Goal: Task Accomplishment & Management: Use online tool/utility

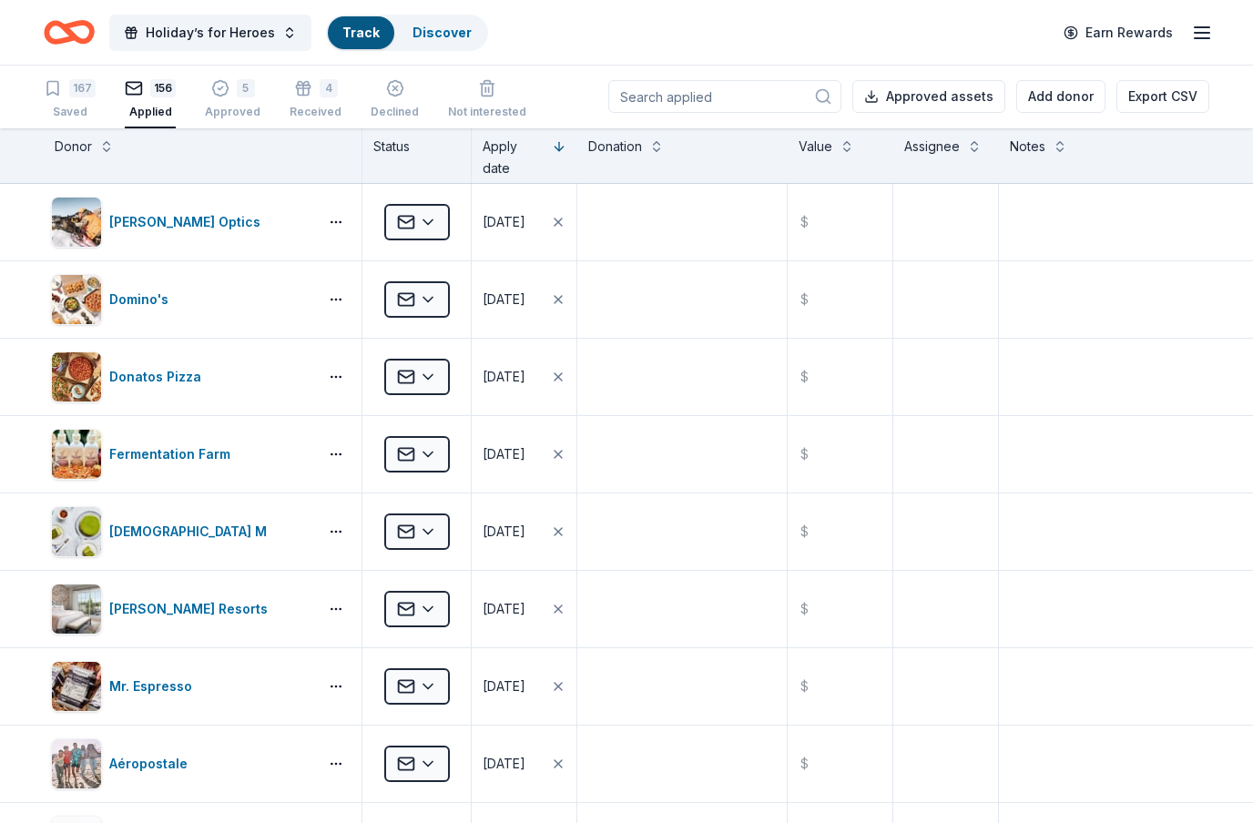
scroll to position [65, 0]
click at [757, 95] on input at bounding box center [724, 96] width 233 height 33
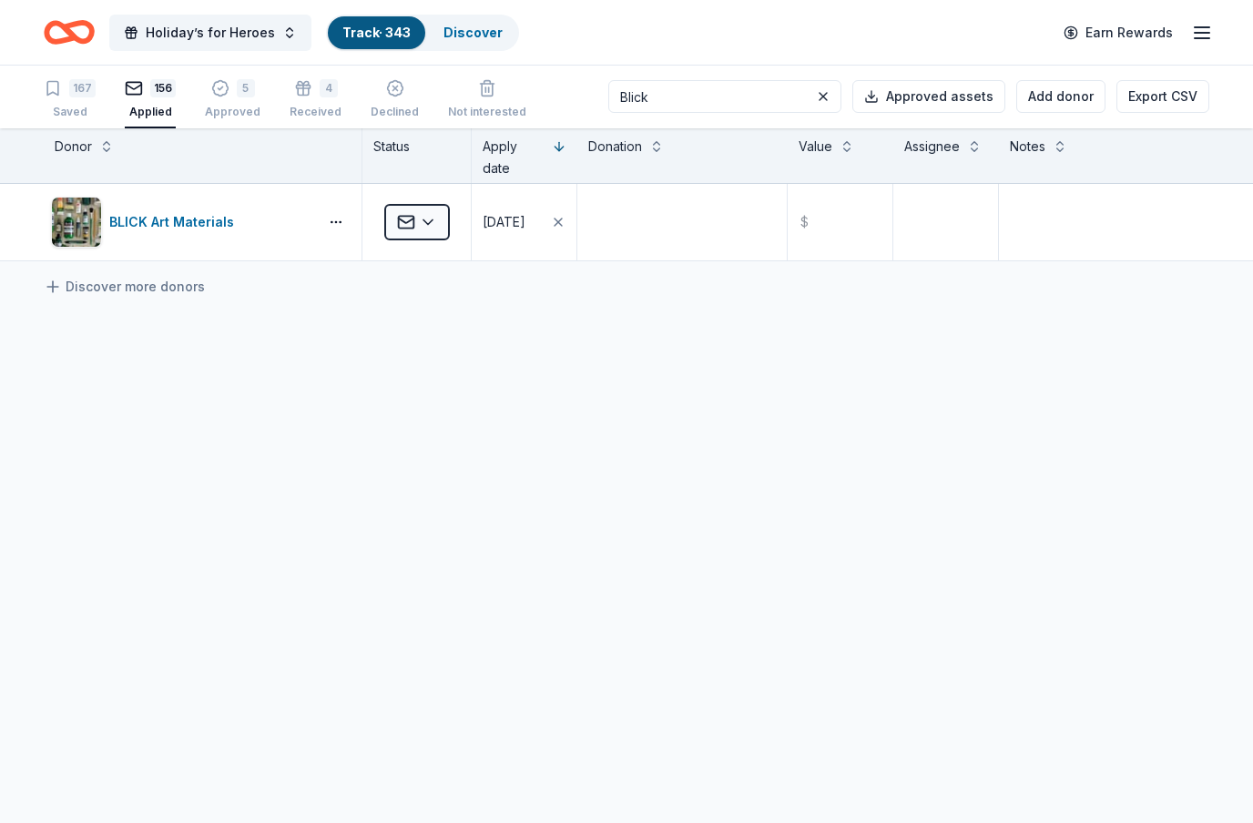
type input "Blick"
drag, startPoint x: 757, startPoint y: 95, endPoint x: -1, endPoint y: -66, distance: 774.5
click at [0, 0] on html "Holiday’s for Heroes Track · 343 Discover Earn Rewards 167 Saved 156 Applied 5 …" at bounding box center [626, 410] width 1253 height 823
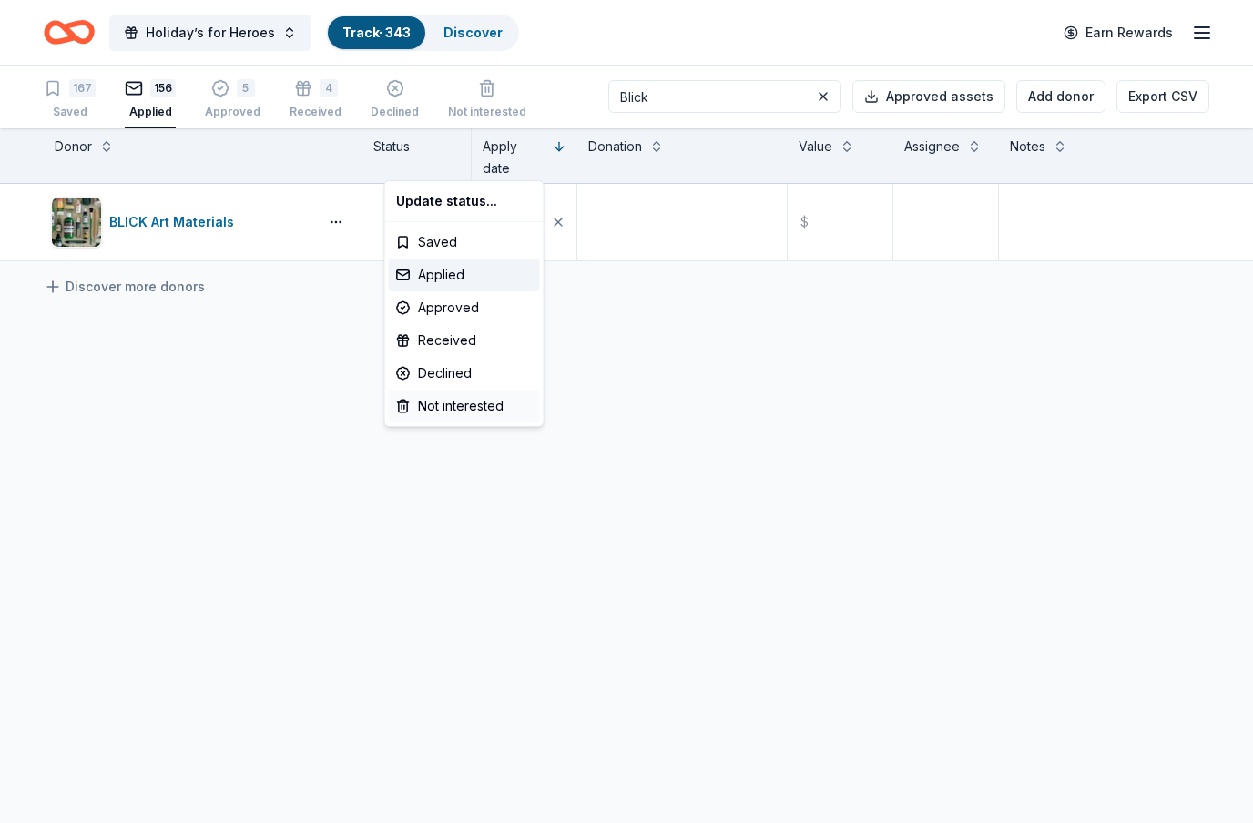
drag, startPoint x: -1, startPoint y: -66, endPoint x: 437, endPoint y: 380, distance: 624.7
click at [0, 0] on html "Holiday’s for Heroes Track · 343 Discover Earn Rewards 167 Saved 156 Applied 5 …" at bounding box center [626, 410] width 1253 height 823
click at [444, 173] on html "Holiday’s for Heroes Track · 343 Discover Earn Rewards 167 Saved 156 Applied 5 …" at bounding box center [626, 410] width 1253 height 823
click at [460, 370] on div "Declined" at bounding box center [464, 373] width 151 height 33
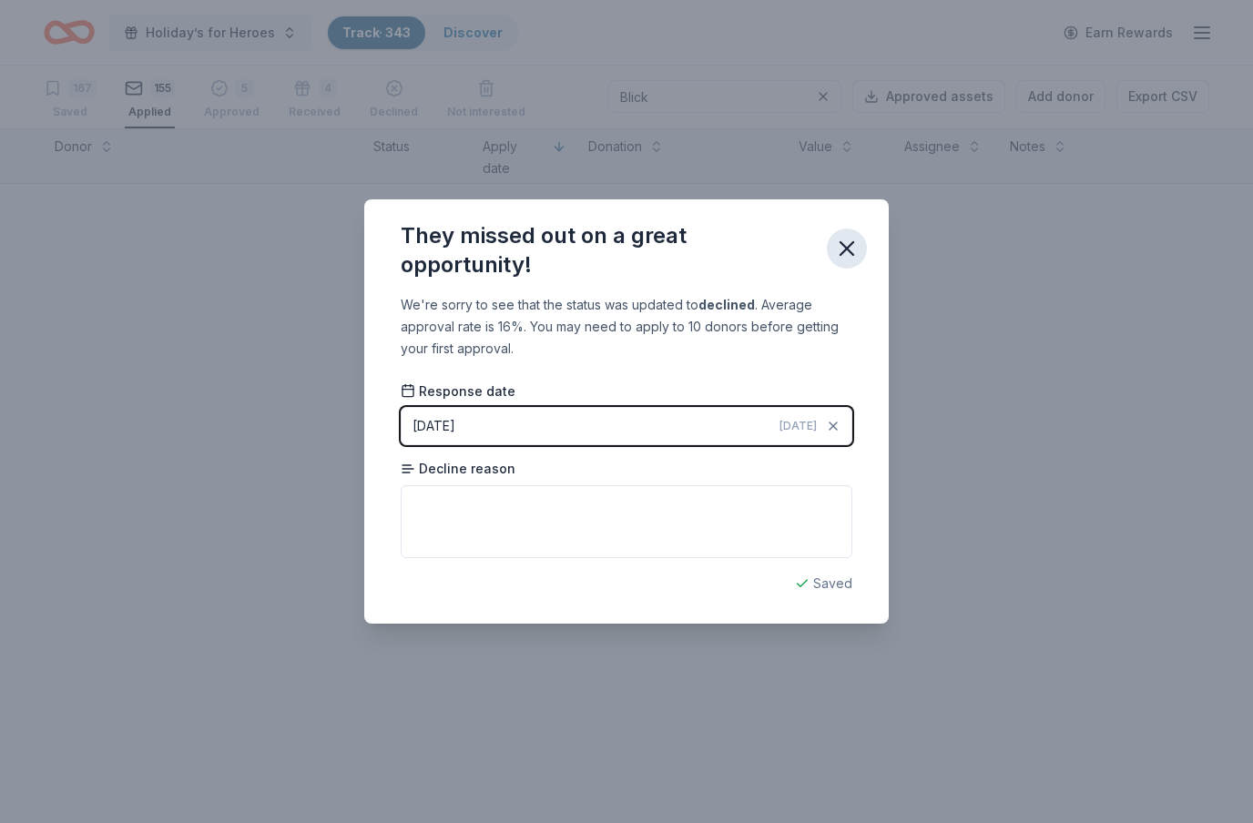
click at [853, 248] on icon "button" at bounding box center [847, 249] width 26 height 26
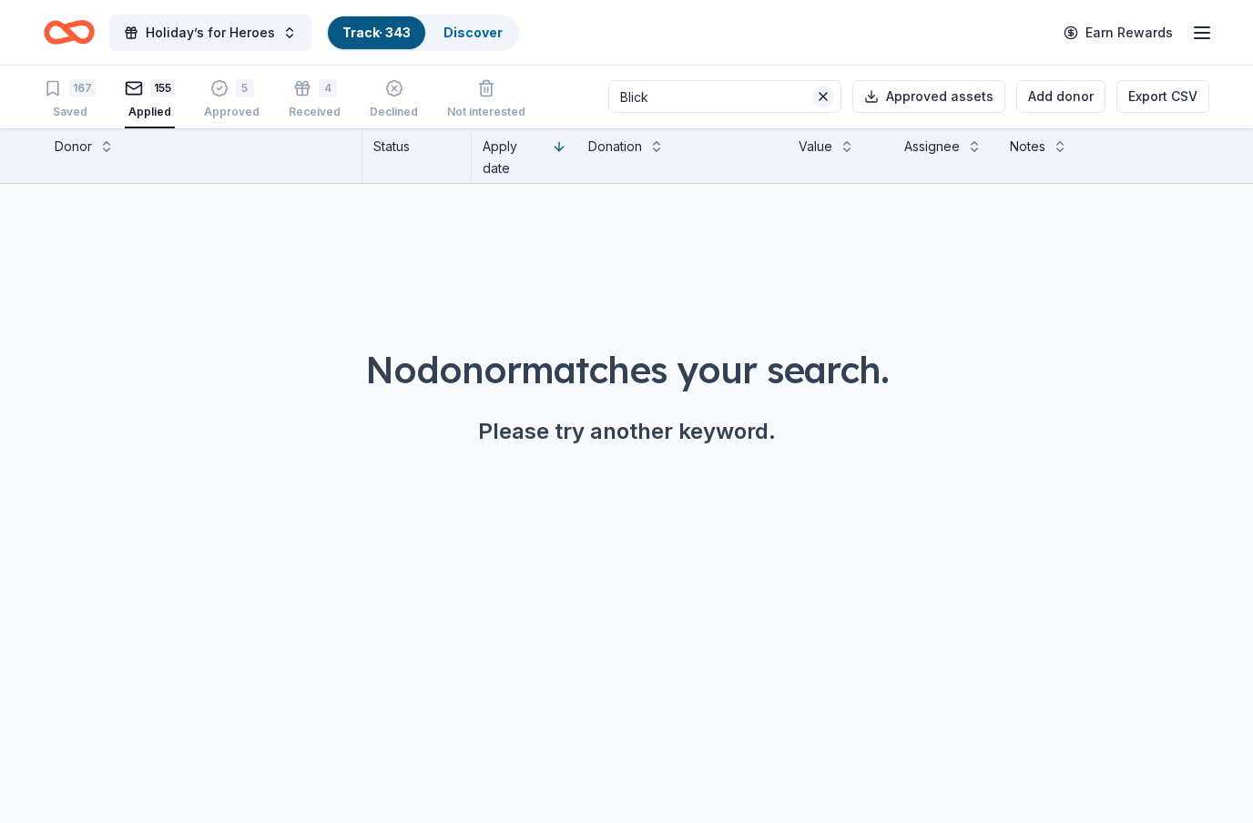
click at [831, 89] on button at bounding box center [823, 97] width 22 height 22
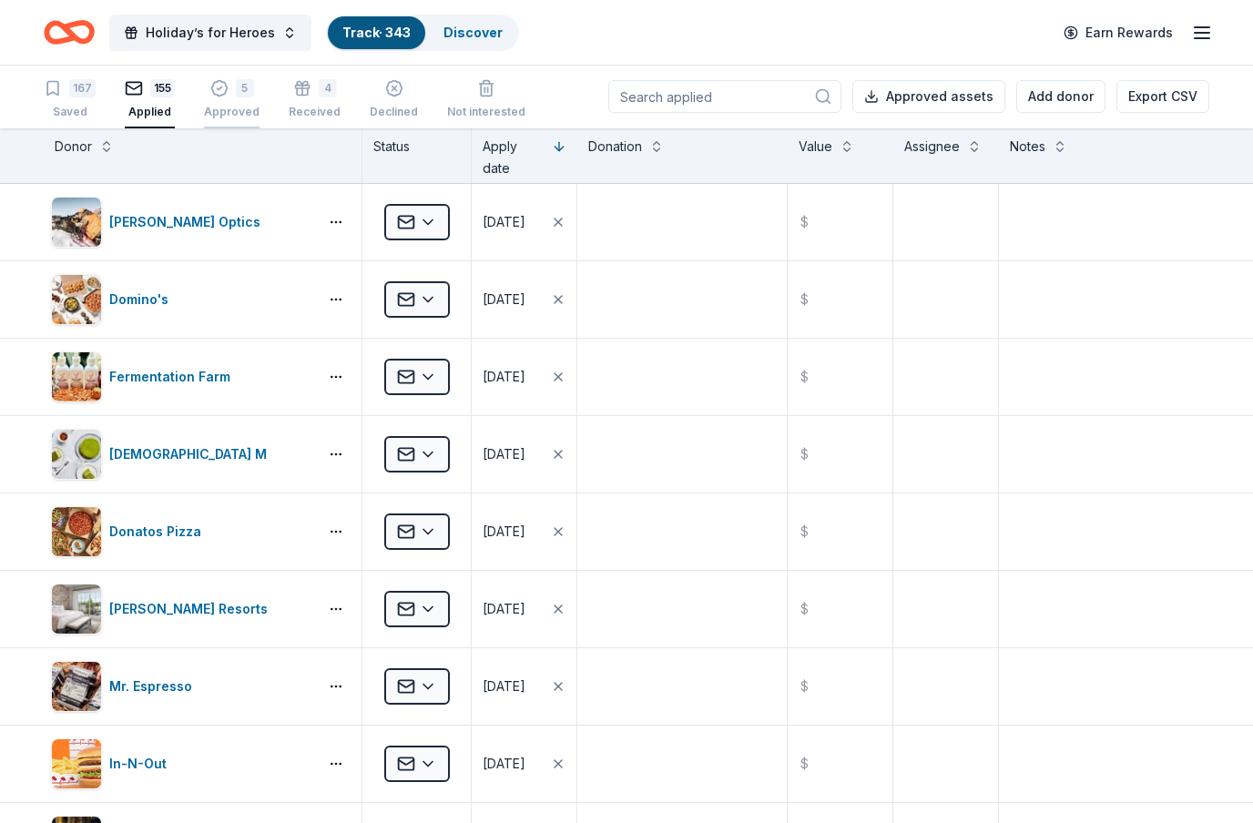
click at [219, 101] on div "5 Approved" at bounding box center [232, 99] width 56 height 40
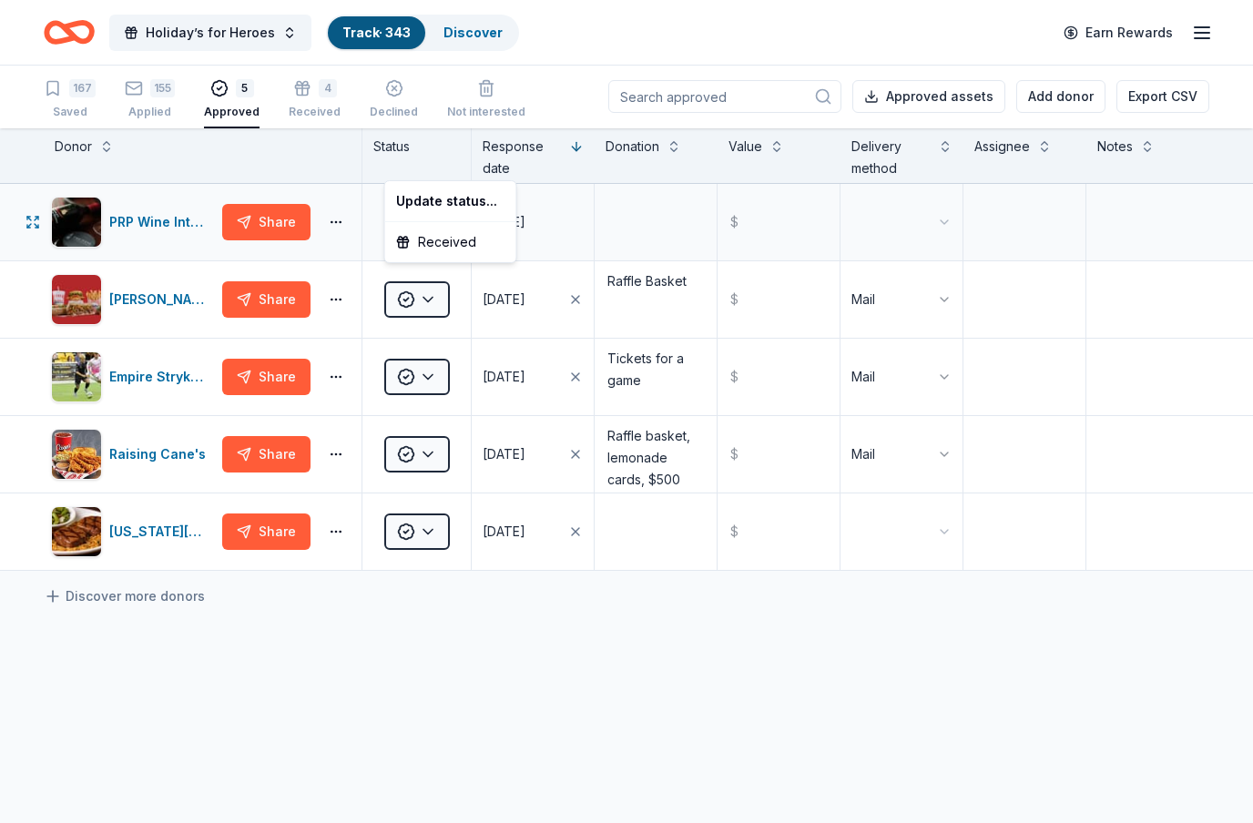
click at [446, 162] on html "Holiday’s for Heroes Track · 343 Discover Earn Rewards 167 Saved 155 Applied 5 …" at bounding box center [626, 410] width 1253 height 823
click at [452, 202] on div "Update status..." at bounding box center [451, 201] width 124 height 33
click at [437, 161] on html "Holiday’s for Heroes Track · 343 Discover Earn Rewards 167 Saved 155 Applied 5 …" at bounding box center [626, 410] width 1253 height 823
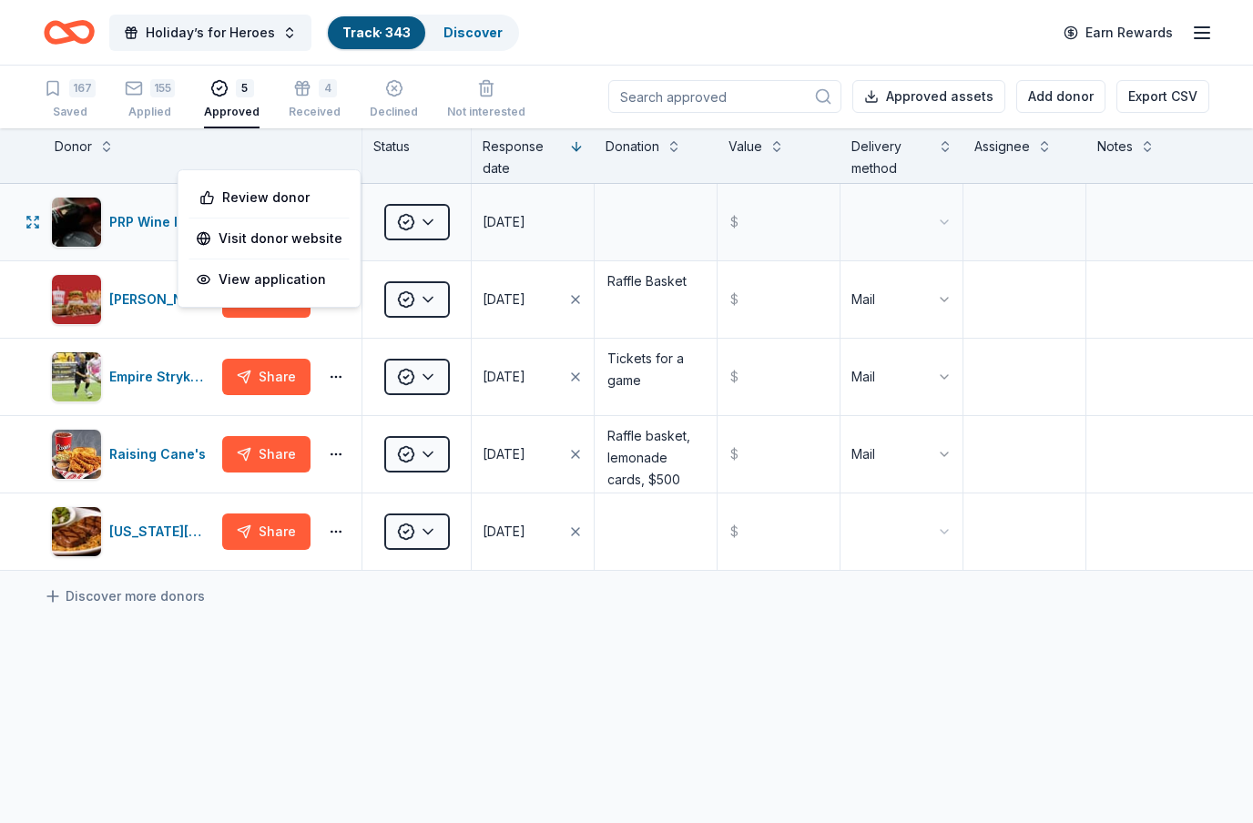
click at [334, 215] on button "button" at bounding box center [336, 222] width 36 height 15
click at [437, 164] on html "Holiday’s for Heroes Track · 343 Discover Earn Rewards 167 Saved 155 Applied 5 …" at bounding box center [626, 410] width 1253 height 823
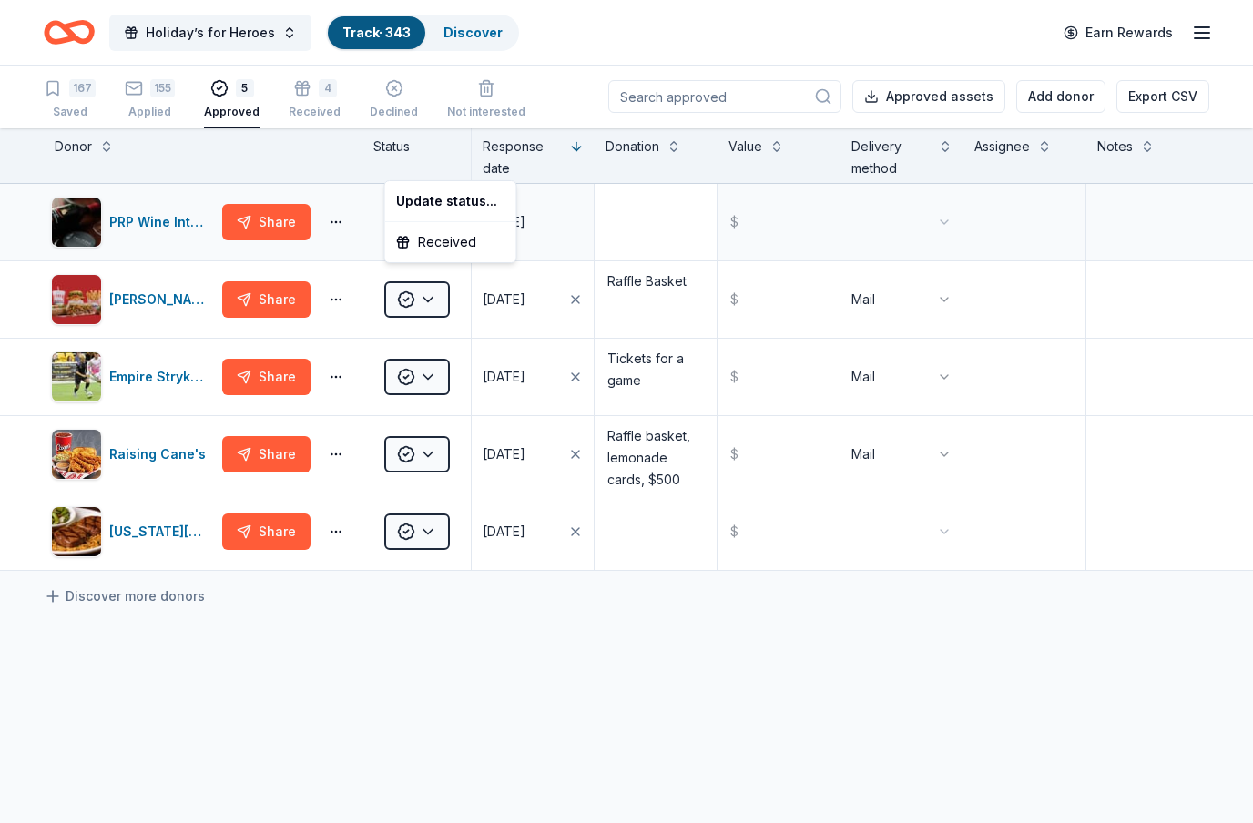
click at [599, 172] on html "Holiday’s for Heroes Track · 343 Discover Earn Rewards 167 Saved 155 Applied 5 …" at bounding box center [626, 410] width 1253 height 823
click at [443, 315] on html "Holiday’s for Heroes Track · 343 Discover Earn Rewards 167 Saved 155 Applied 5 …" at bounding box center [626, 410] width 1253 height 823
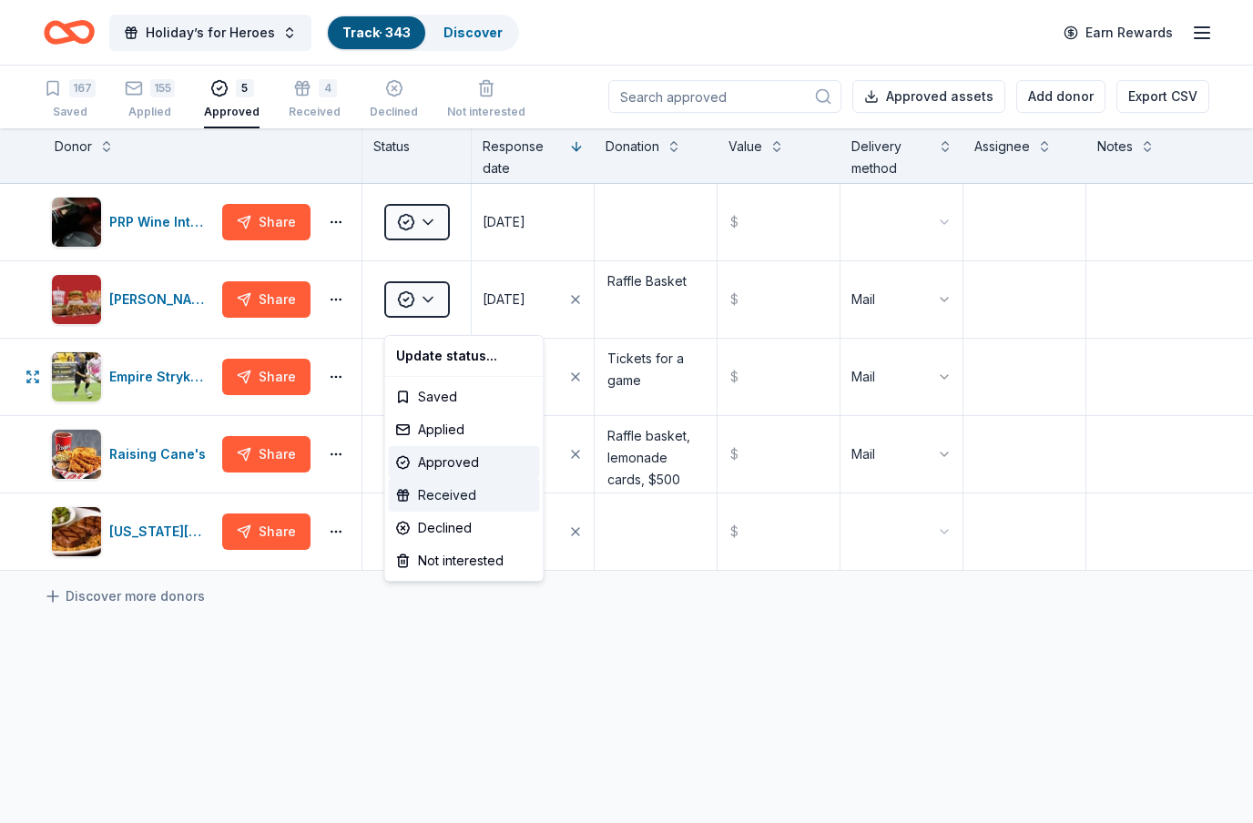
click at [464, 499] on div "Received" at bounding box center [464, 495] width 151 height 33
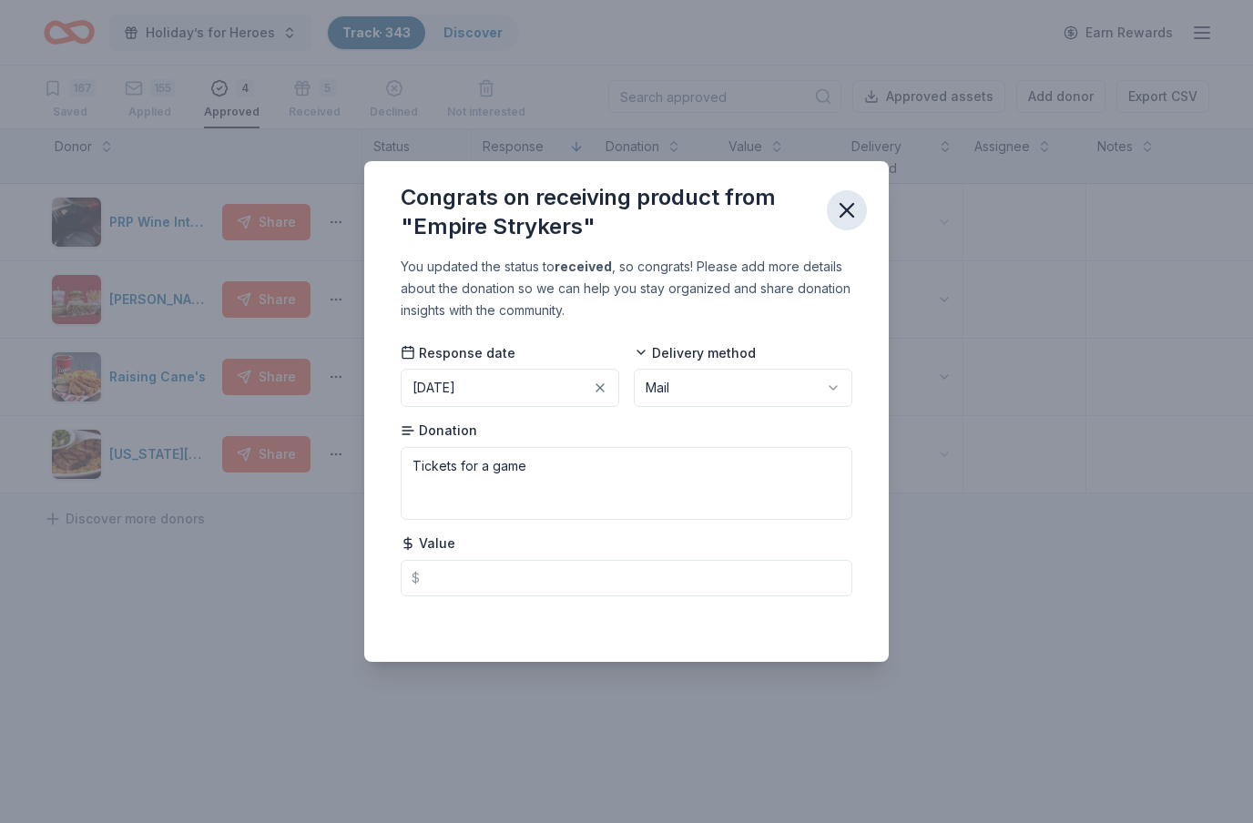
click at [852, 214] on icon "button" at bounding box center [847, 210] width 13 height 13
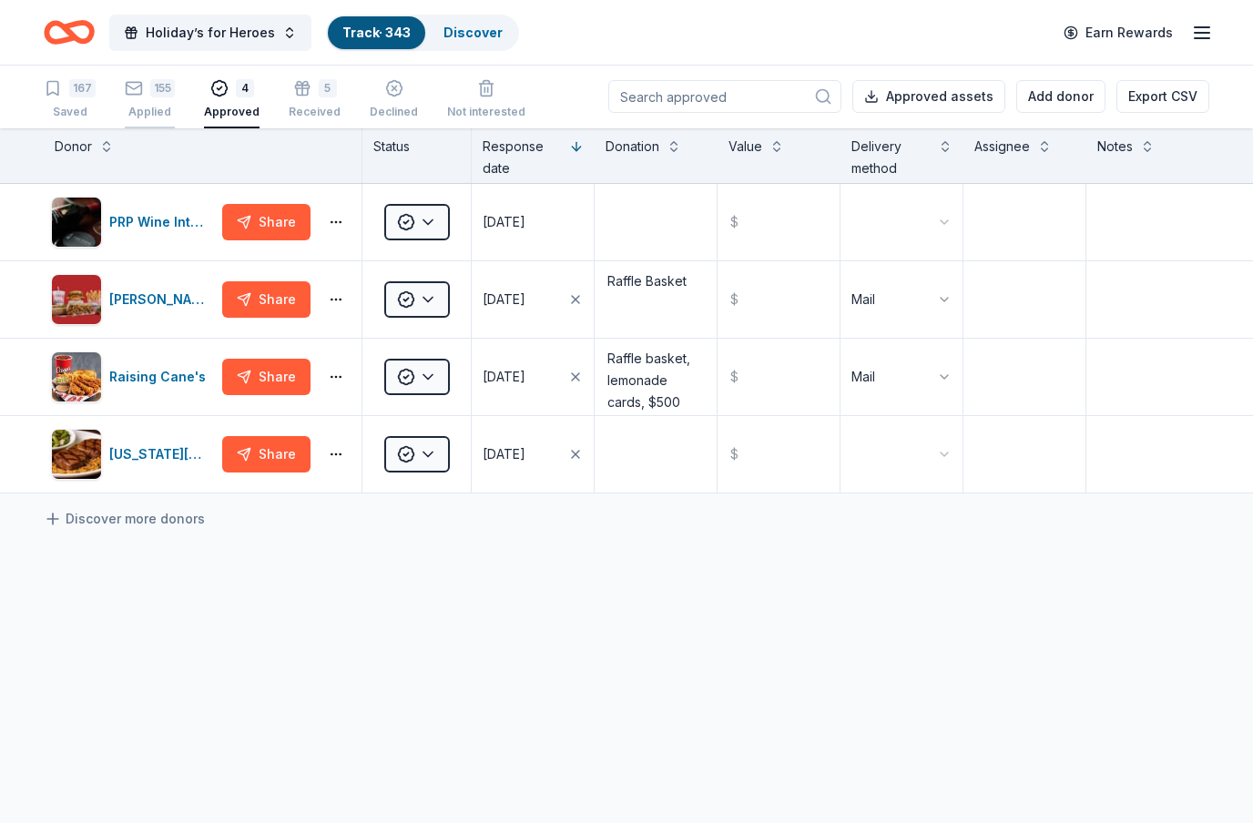
click at [154, 95] on div "155" at bounding box center [162, 88] width 25 height 18
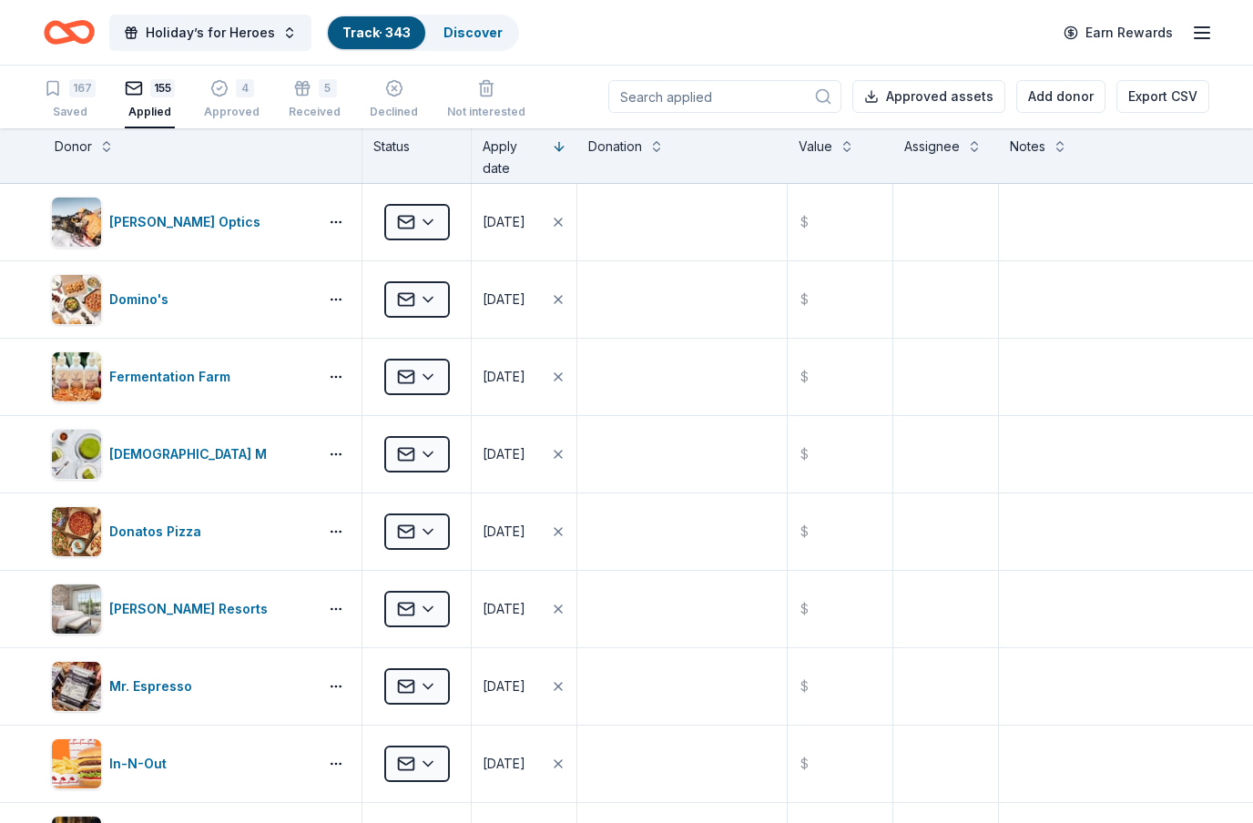
click at [776, 96] on input at bounding box center [724, 96] width 233 height 33
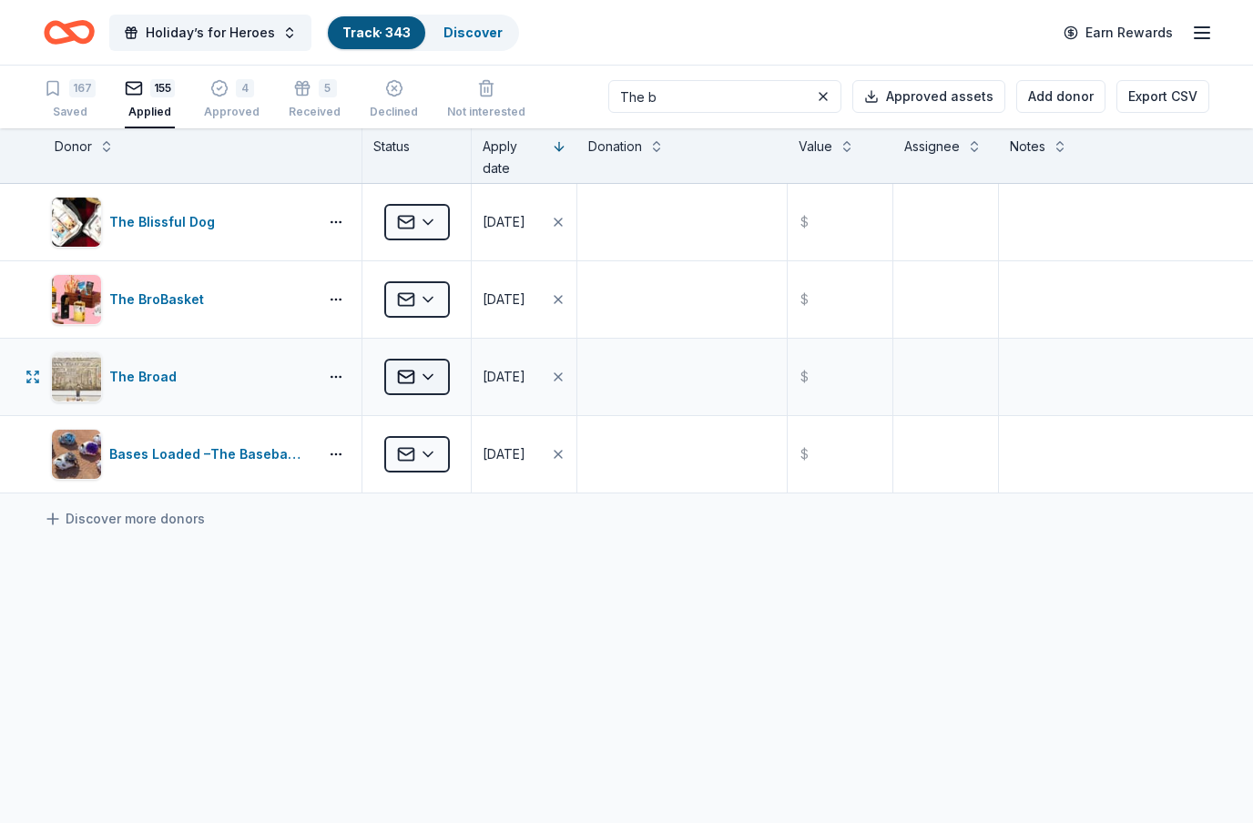
type input "The b"
click at [434, 323] on html "Holiday’s for Heroes Track · 343 Discover Earn Rewards 167 Saved 155 Applied 4 …" at bounding box center [626, 410] width 1253 height 823
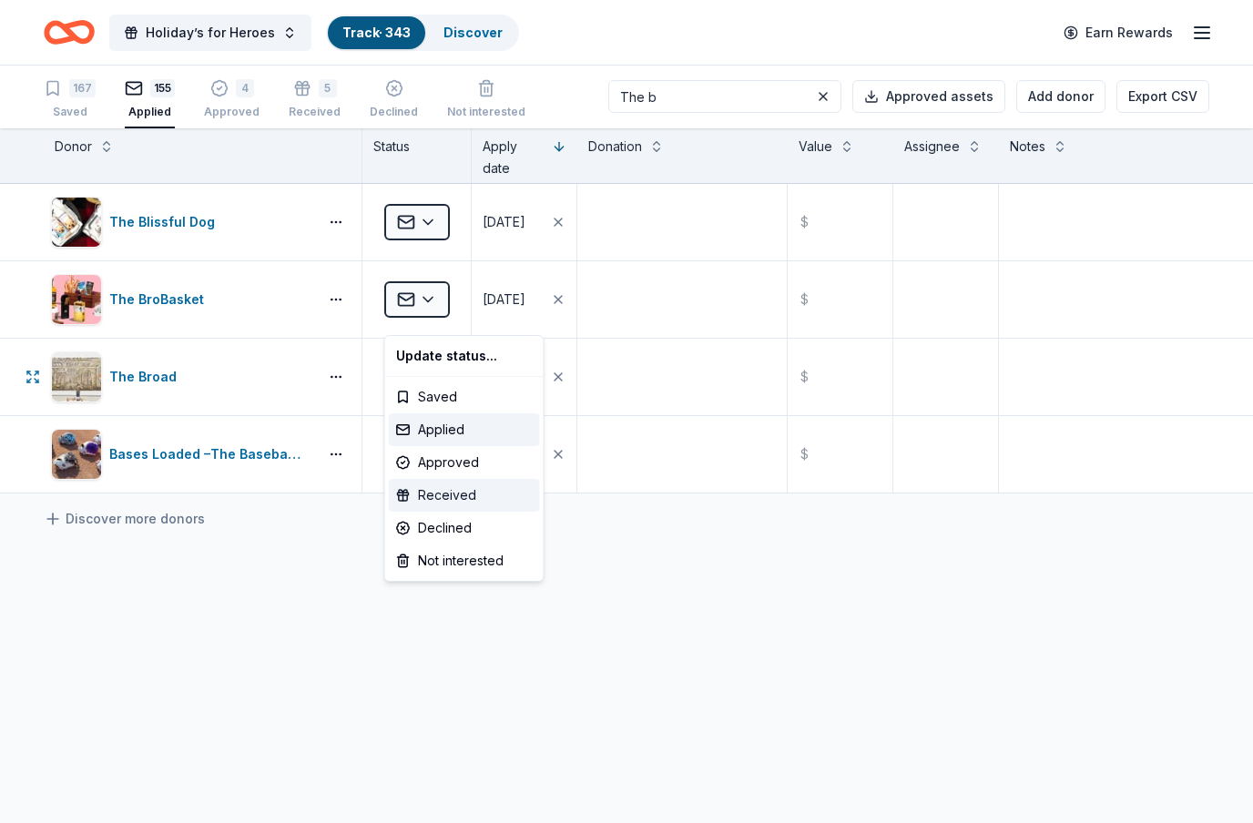
click at [448, 496] on div "Received" at bounding box center [464, 495] width 151 height 33
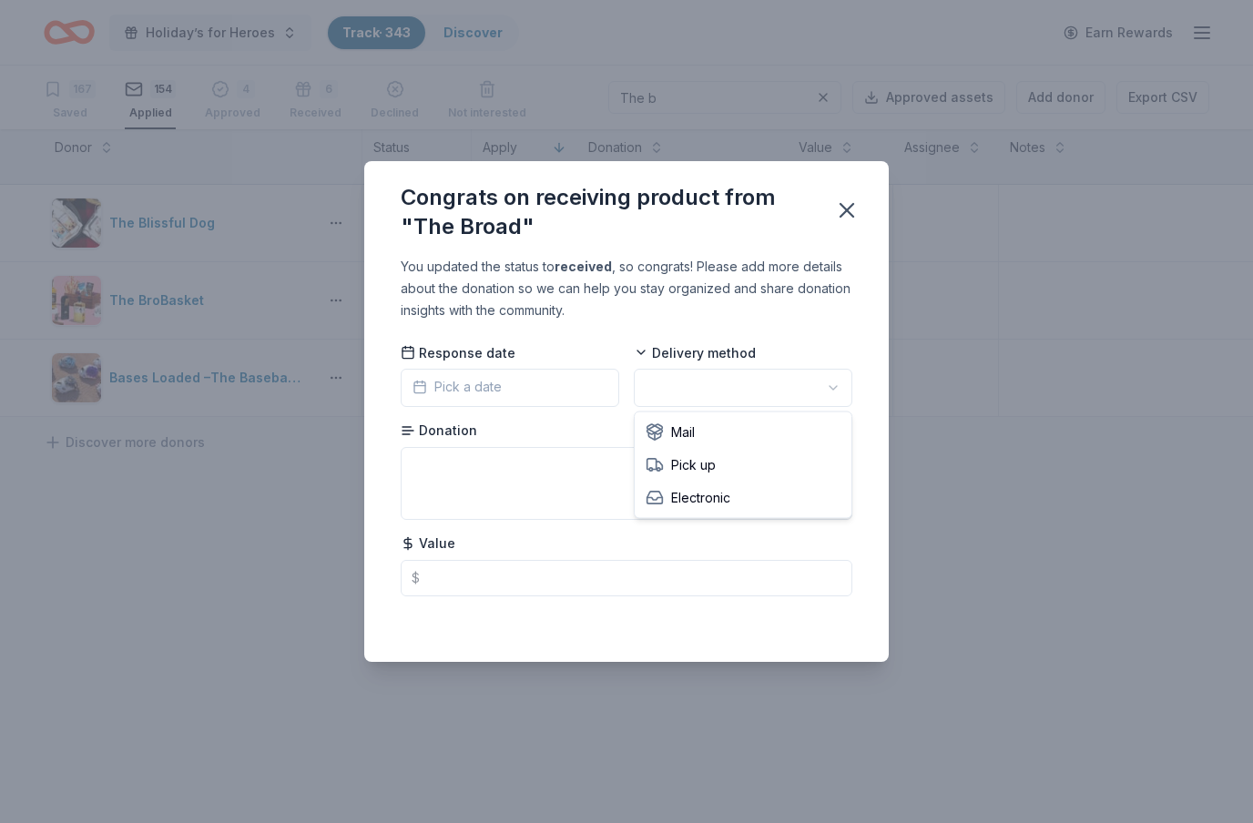
click at [761, 391] on html "Holiday’s for Heroes Track · 343 Discover Earn Rewards 167 Saved 154 Applied 4 …" at bounding box center [626, 411] width 1253 height 823
click at [822, 387] on html "Holiday’s for Heroes Track · 343 Discover Earn Rewards 167 Saved 154 Applied 4 …" at bounding box center [626, 411] width 1253 height 823
click at [848, 220] on icon "button" at bounding box center [847, 211] width 26 height 26
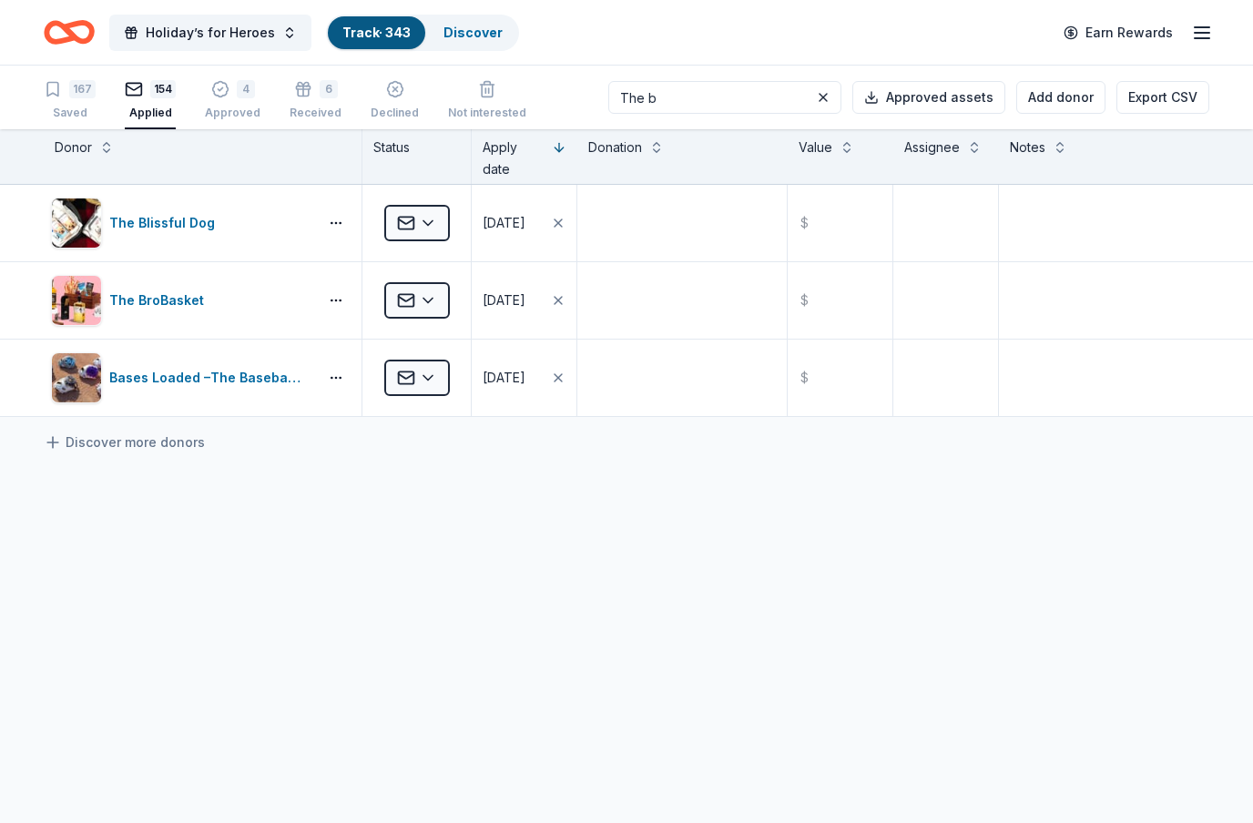
scroll to position [65, 0]
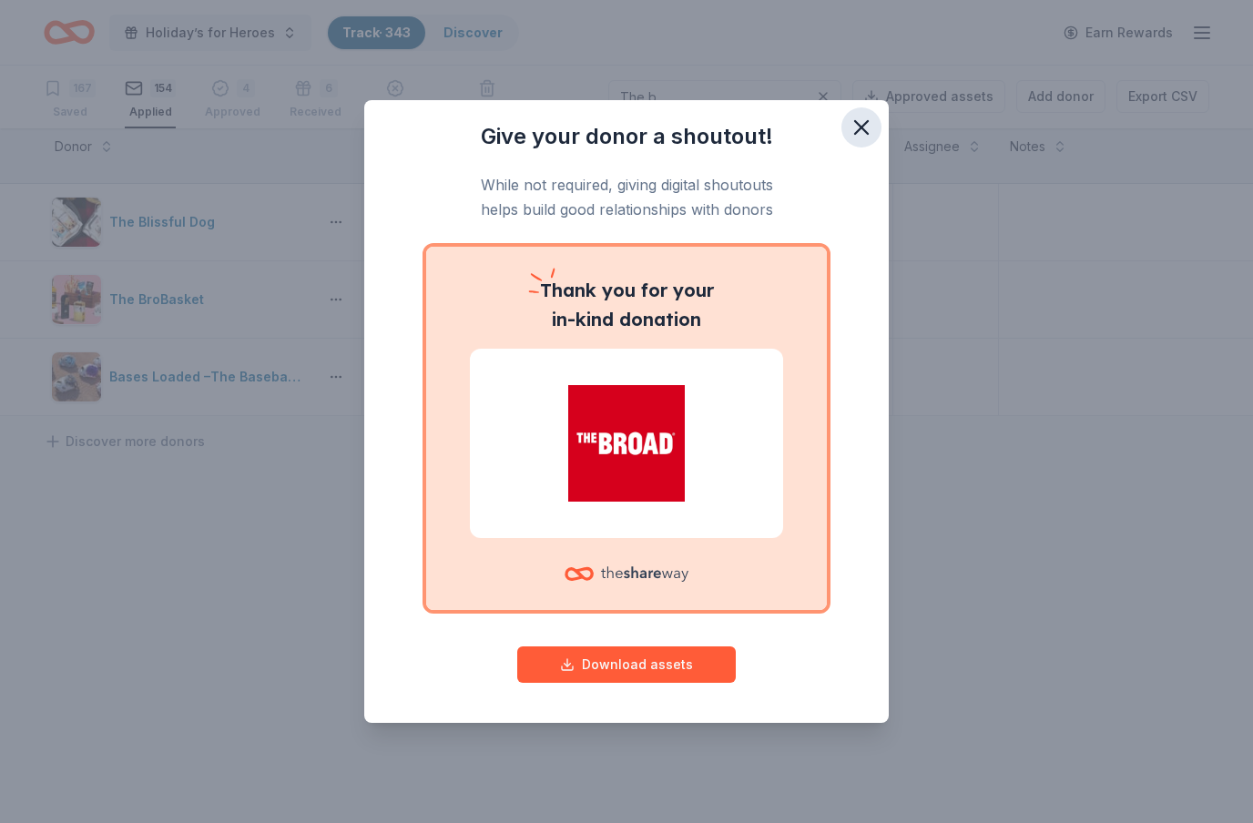
click at [862, 130] on icon "button" at bounding box center [861, 127] width 13 height 13
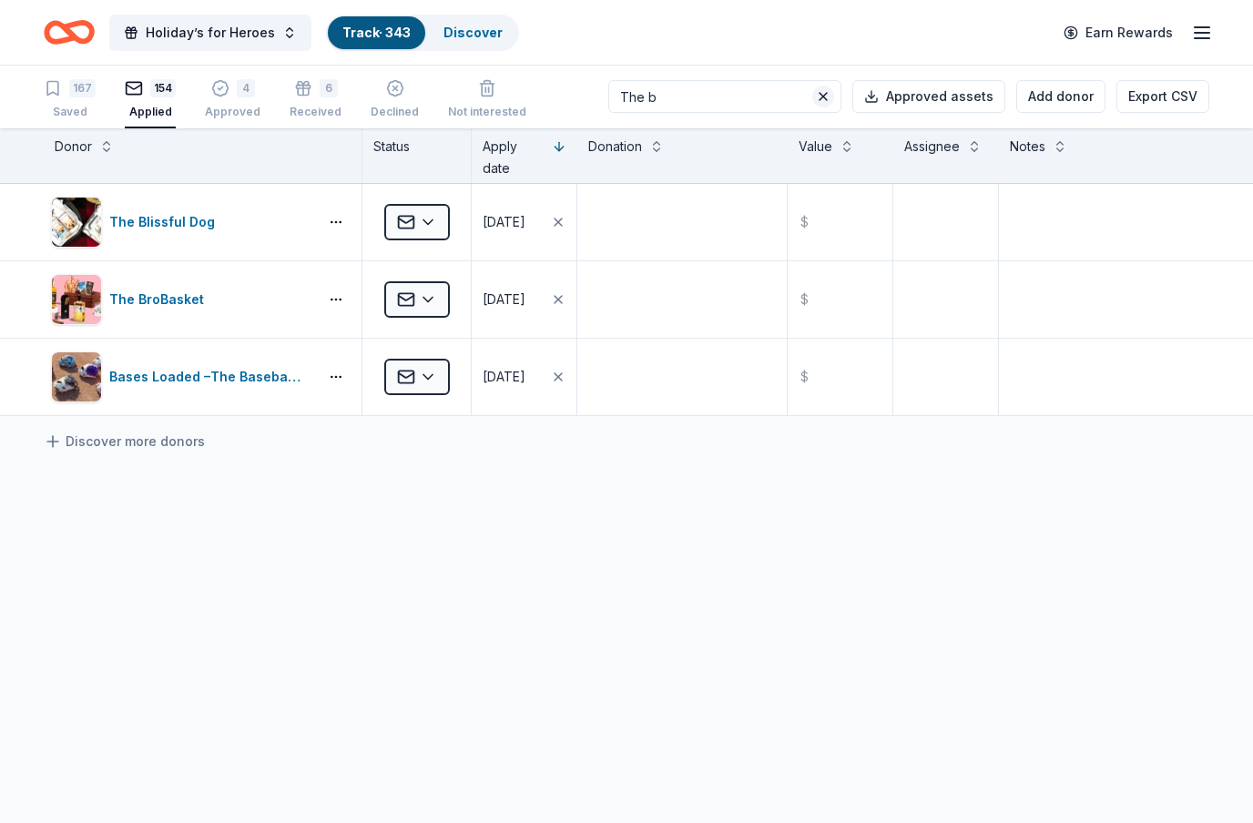
click at [833, 103] on button at bounding box center [823, 97] width 22 height 22
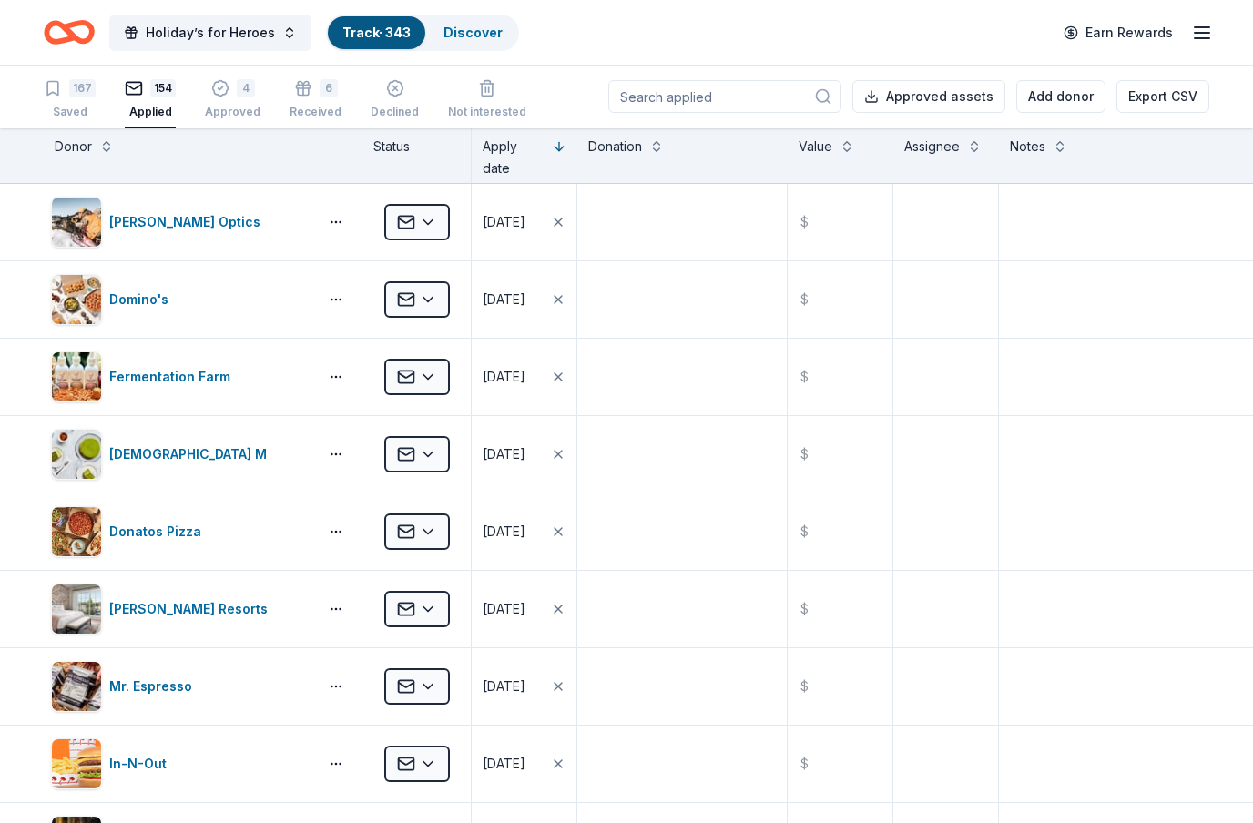
click at [765, 108] on input at bounding box center [724, 96] width 233 height 33
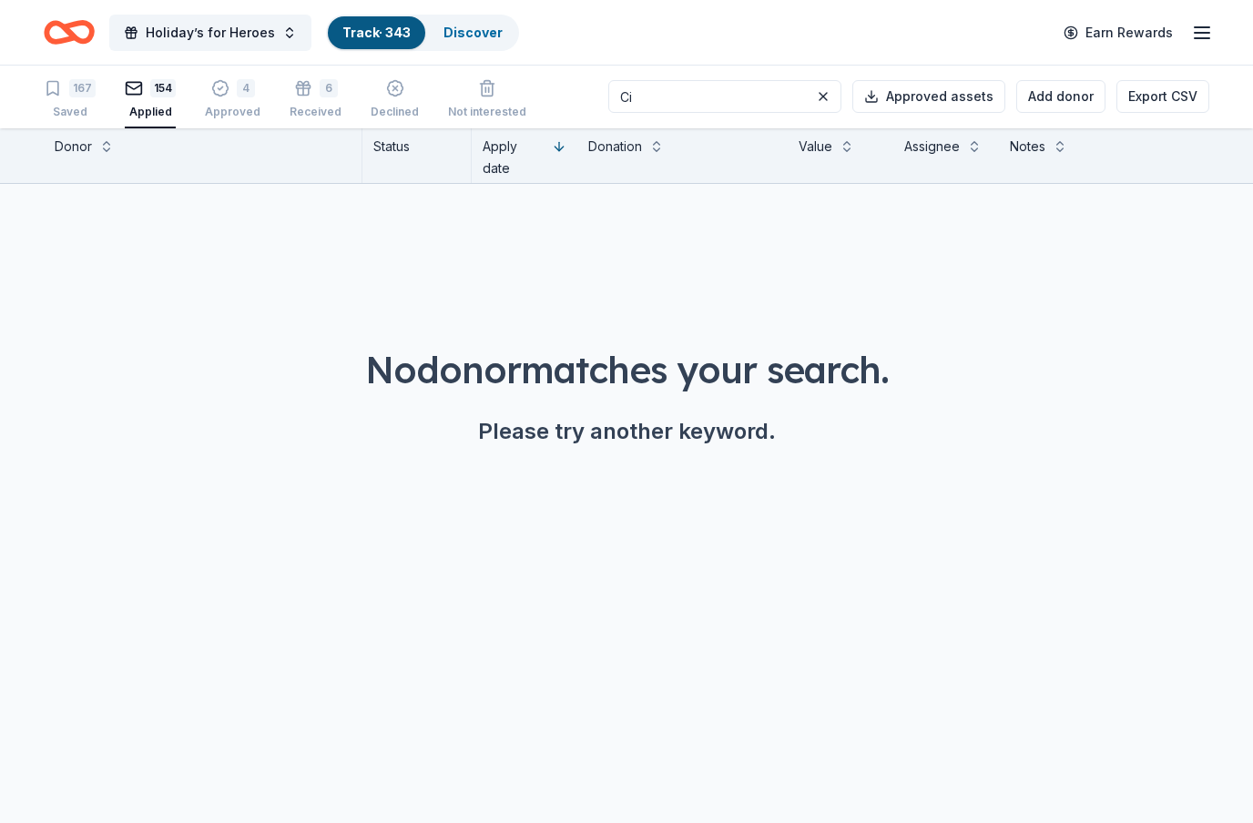
type input "C"
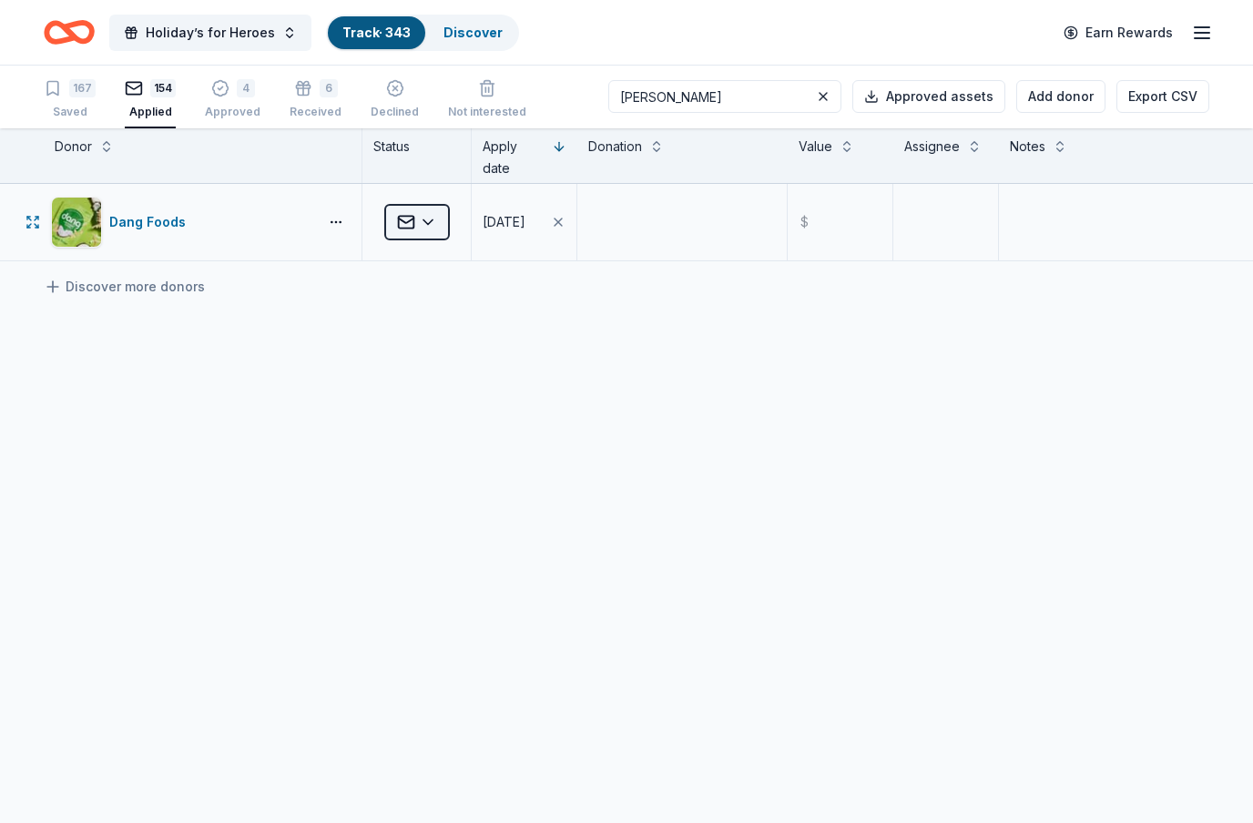
type input "[PERSON_NAME]"
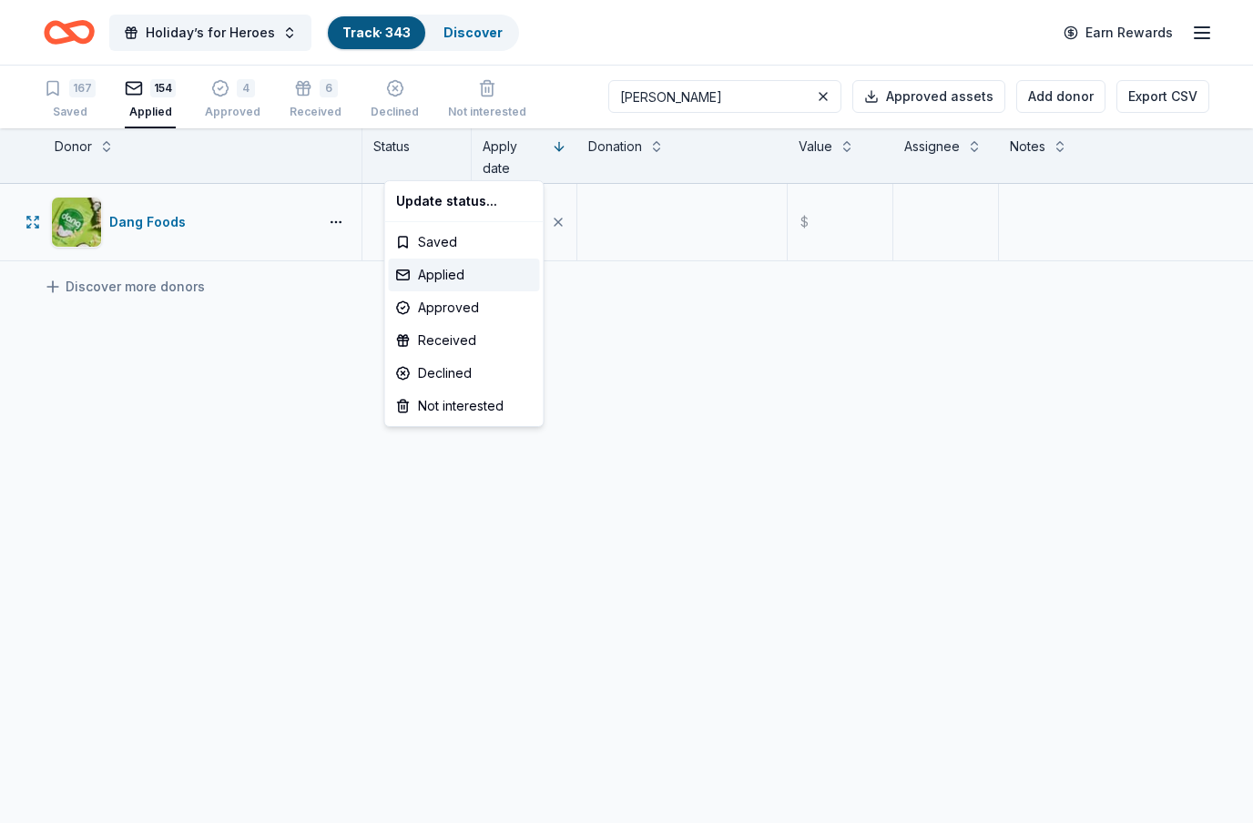
click at [442, 161] on html "Holiday’s for Heroes Track · 343 Discover Earn Rewards 167 Saved 154 Applied 4 …" at bounding box center [626, 410] width 1253 height 823
click at [449, 365] on div "Declined" at bounding box center [464, 373] width 151 height 33
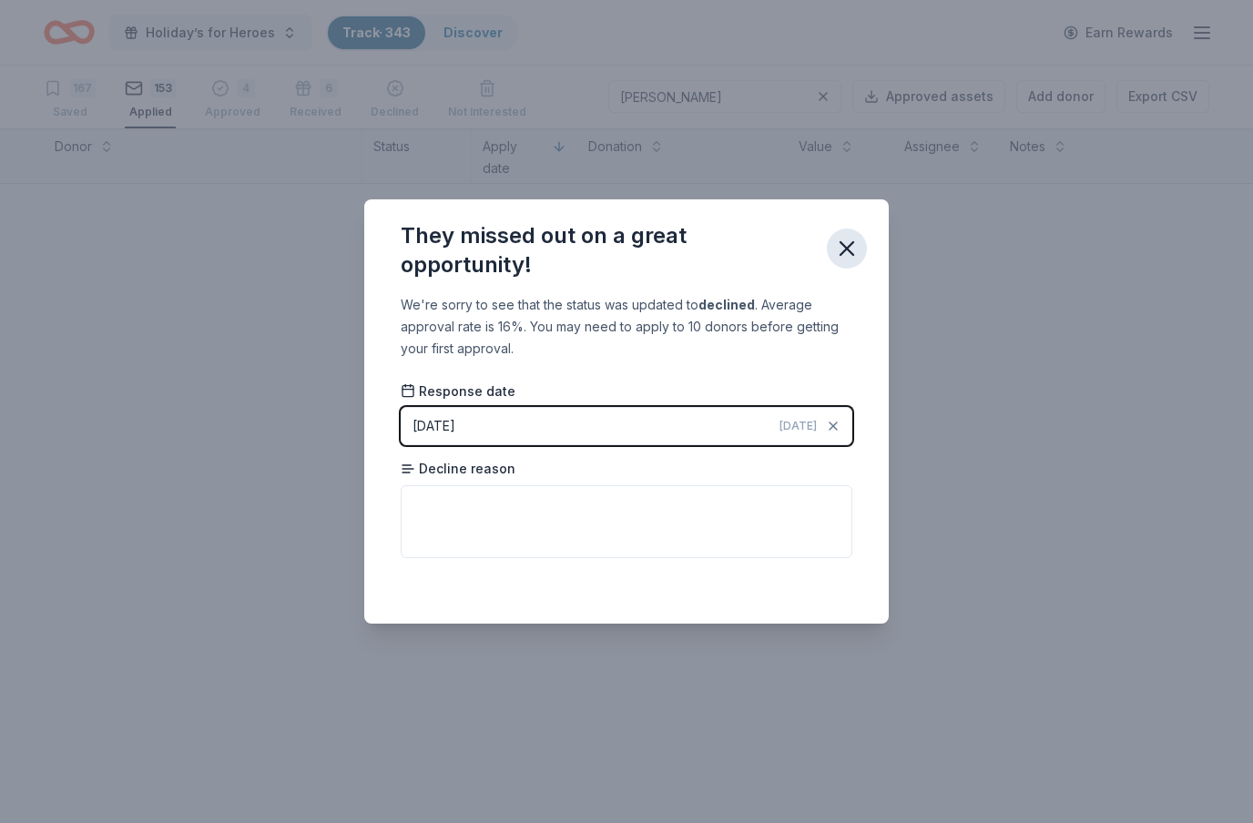
click at [849, 253] on icon "button" at bounding box center [847, 249] width 26 height 26
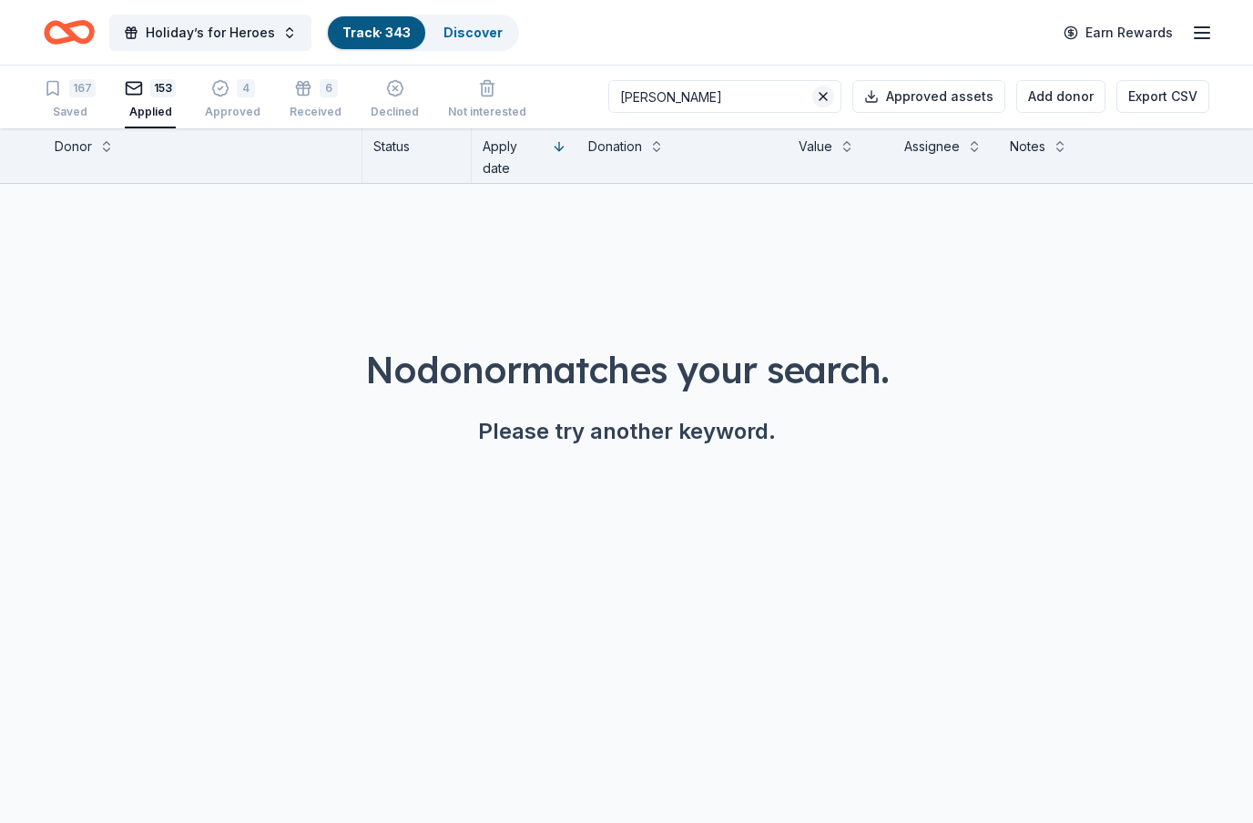
click at [828, 97] on button at bounding box center [823, 97] width 22 height 22
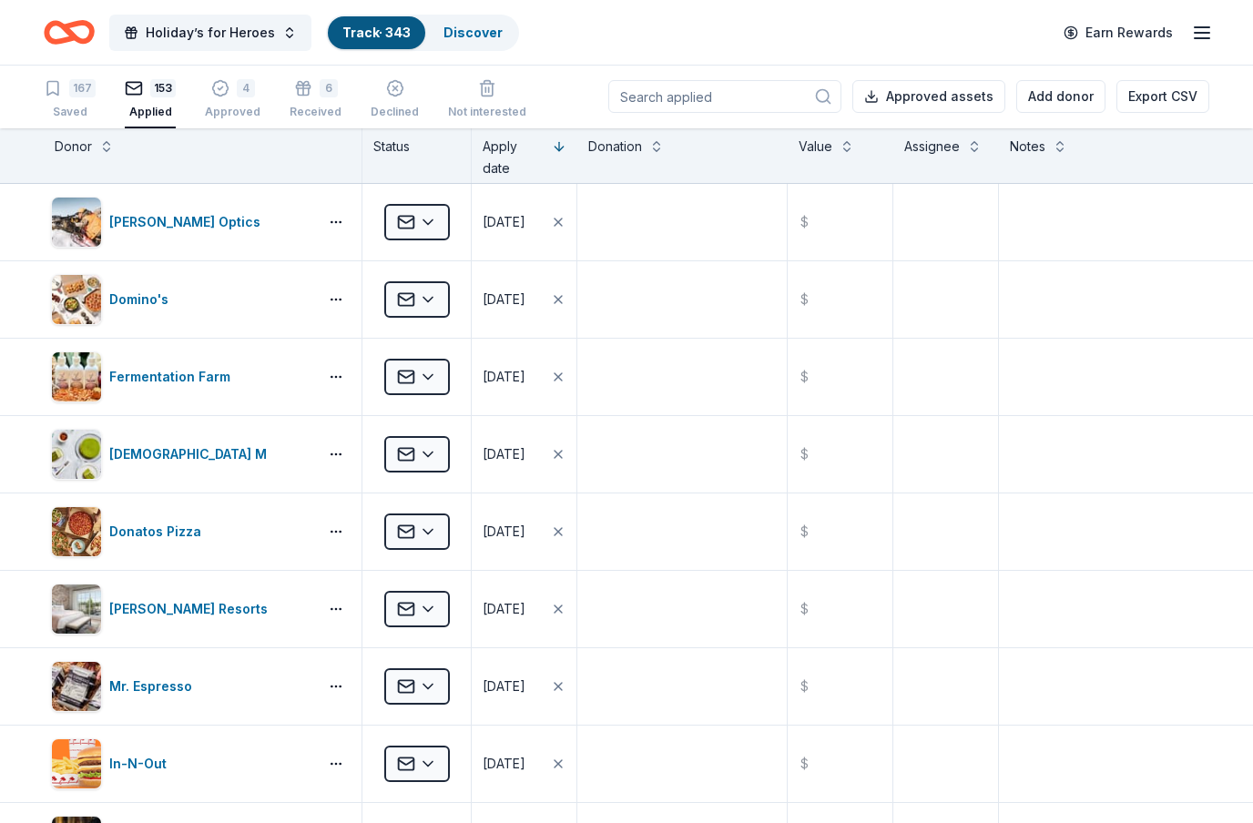
click at [789, 95] on input at bounding box center [724, 96] width 233 height 33
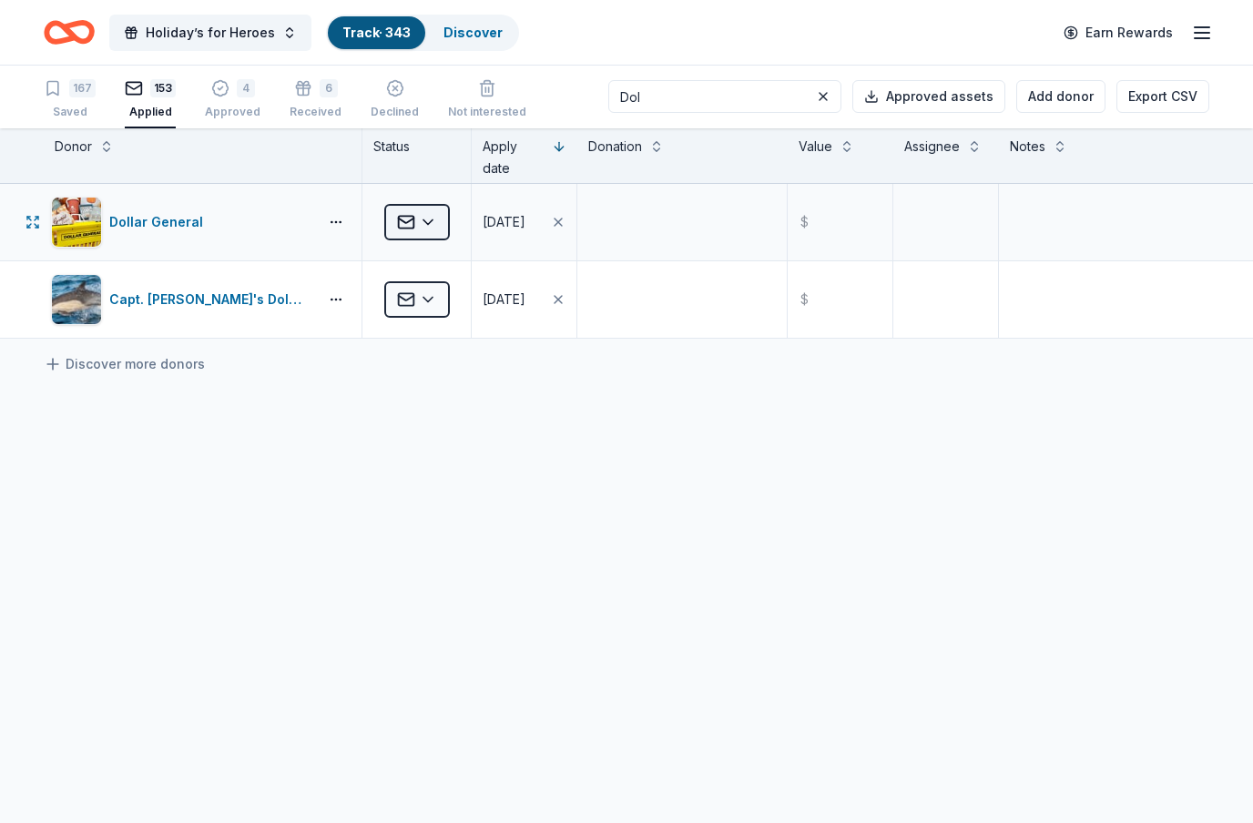
type input "Dol"
click at [441, 164] on html "Holiday’s for Heroes Track · 343 Discover Earn Rewards 167 Saved 153 Applied 4 …" at bounding box center [626, 410] width 1253 height 823
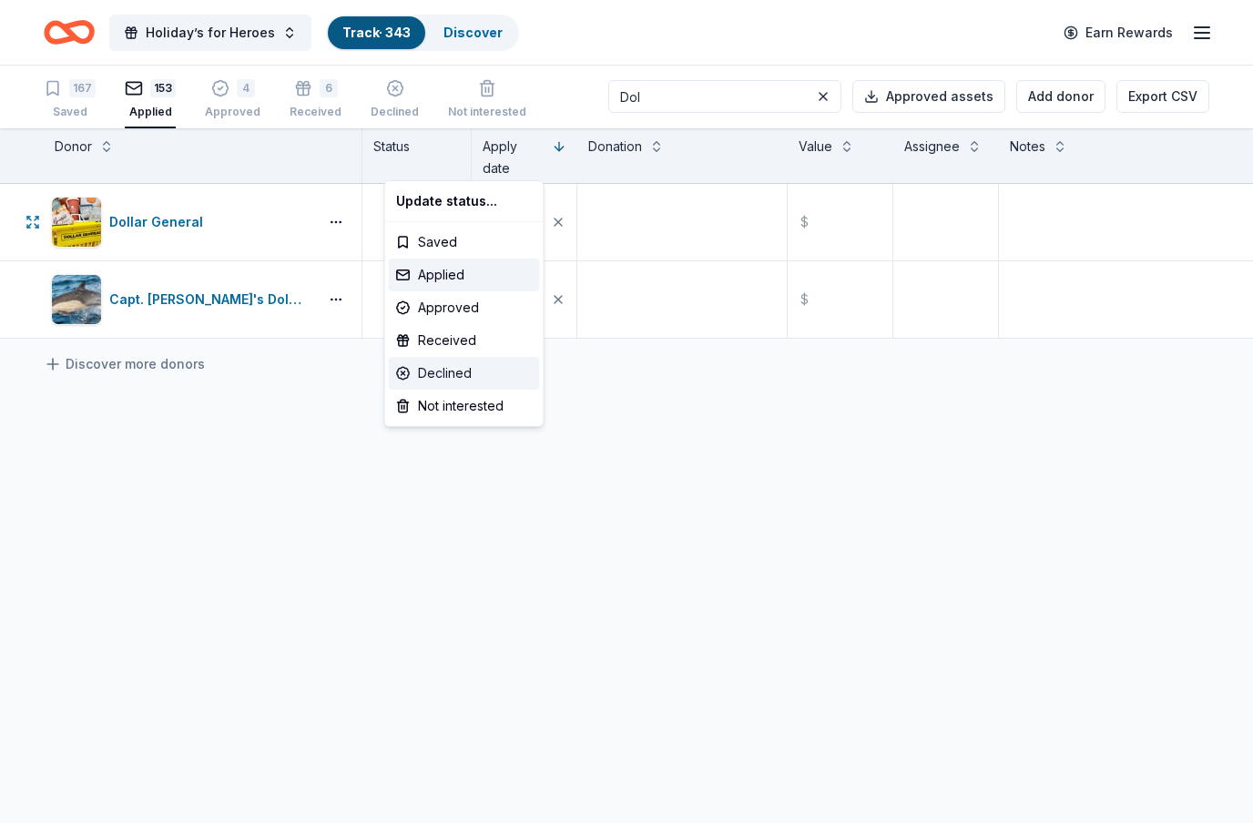
click at [454, 372] on div "Declined" at bounding box center [464, 373] width 151 height 33
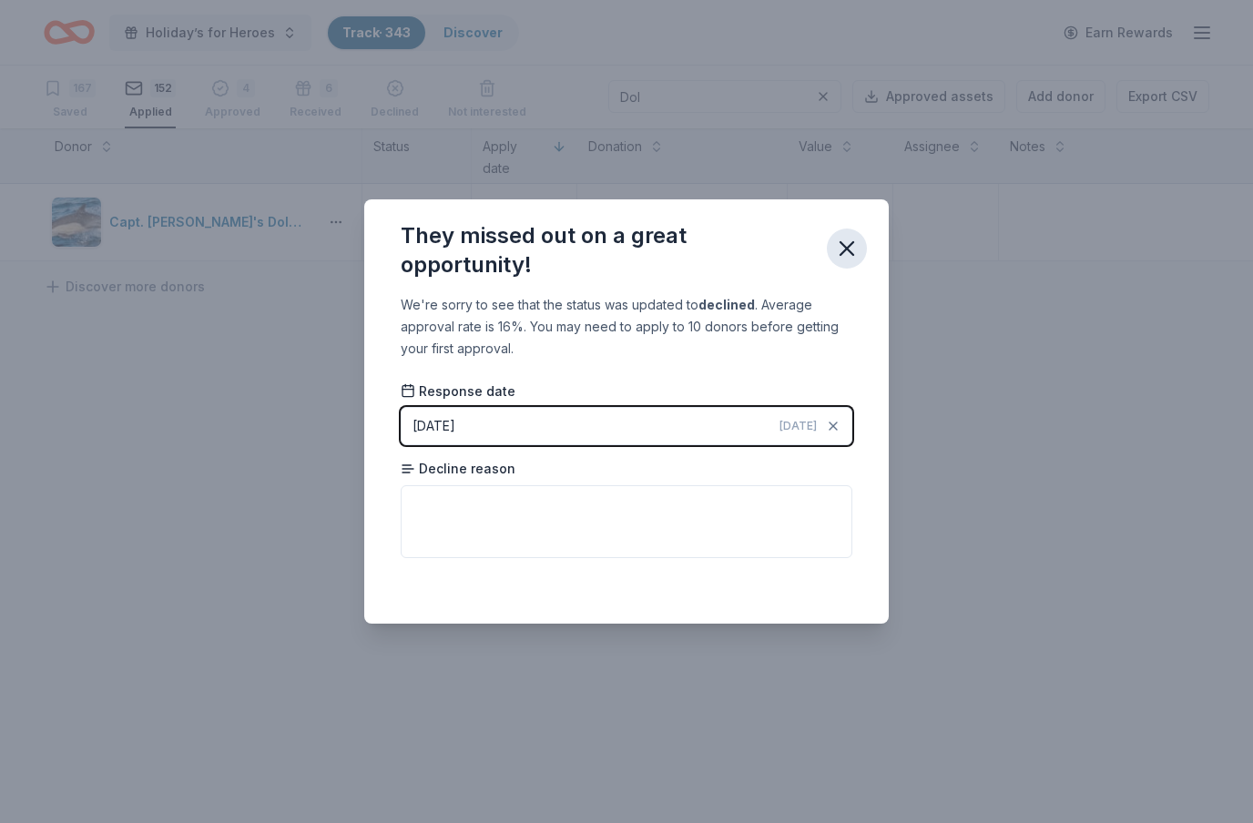
click at [846, 252] on icon "button" at bounding box center [847, 249] width 26 height 26
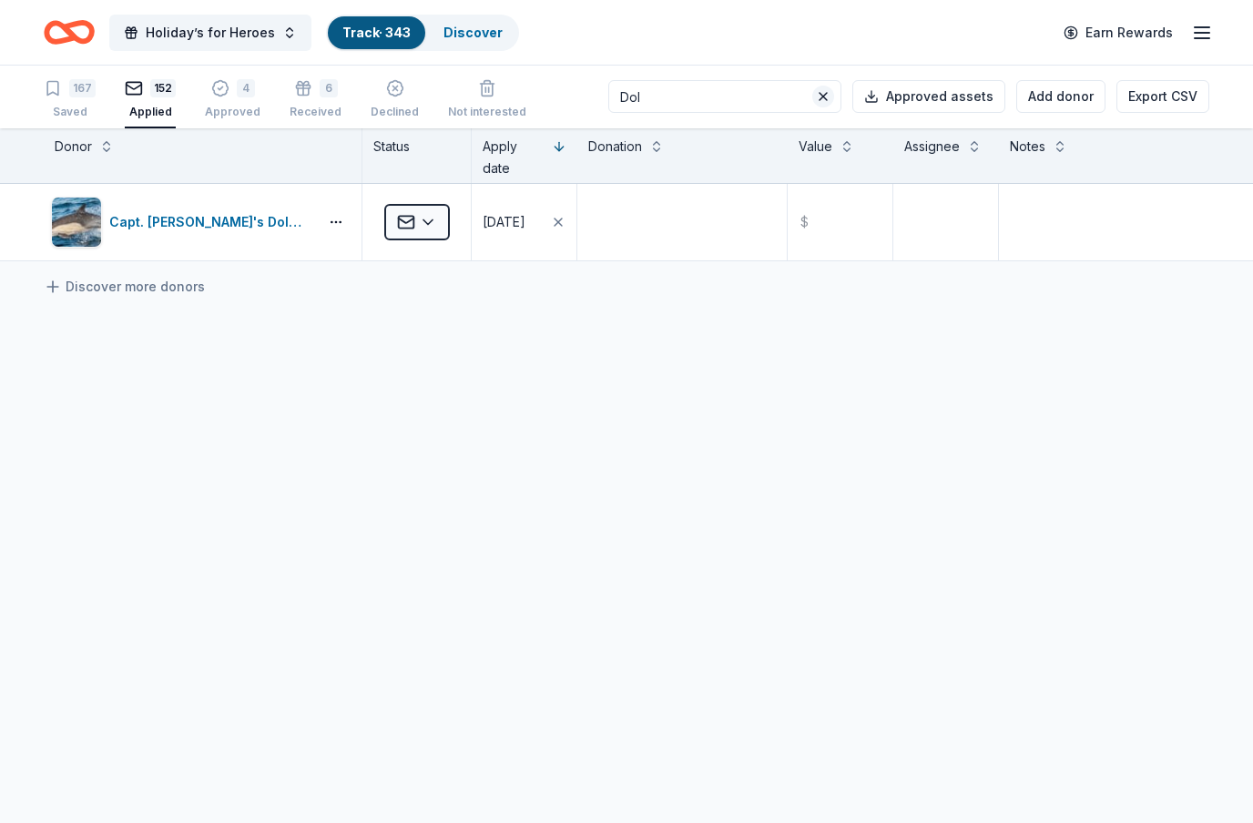
click at [831, 94] on button at bounding box center [823, 97] width 22 height 22
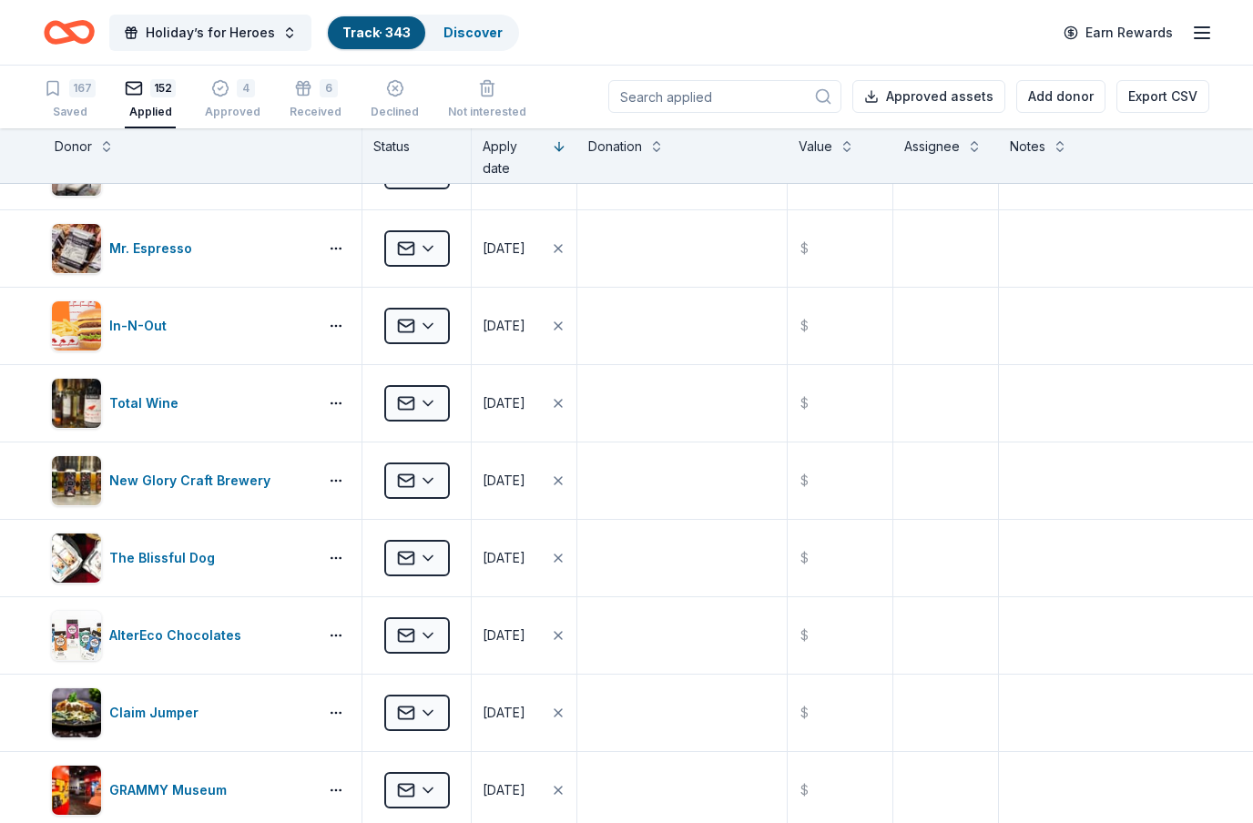
scroll to position [448, 0]
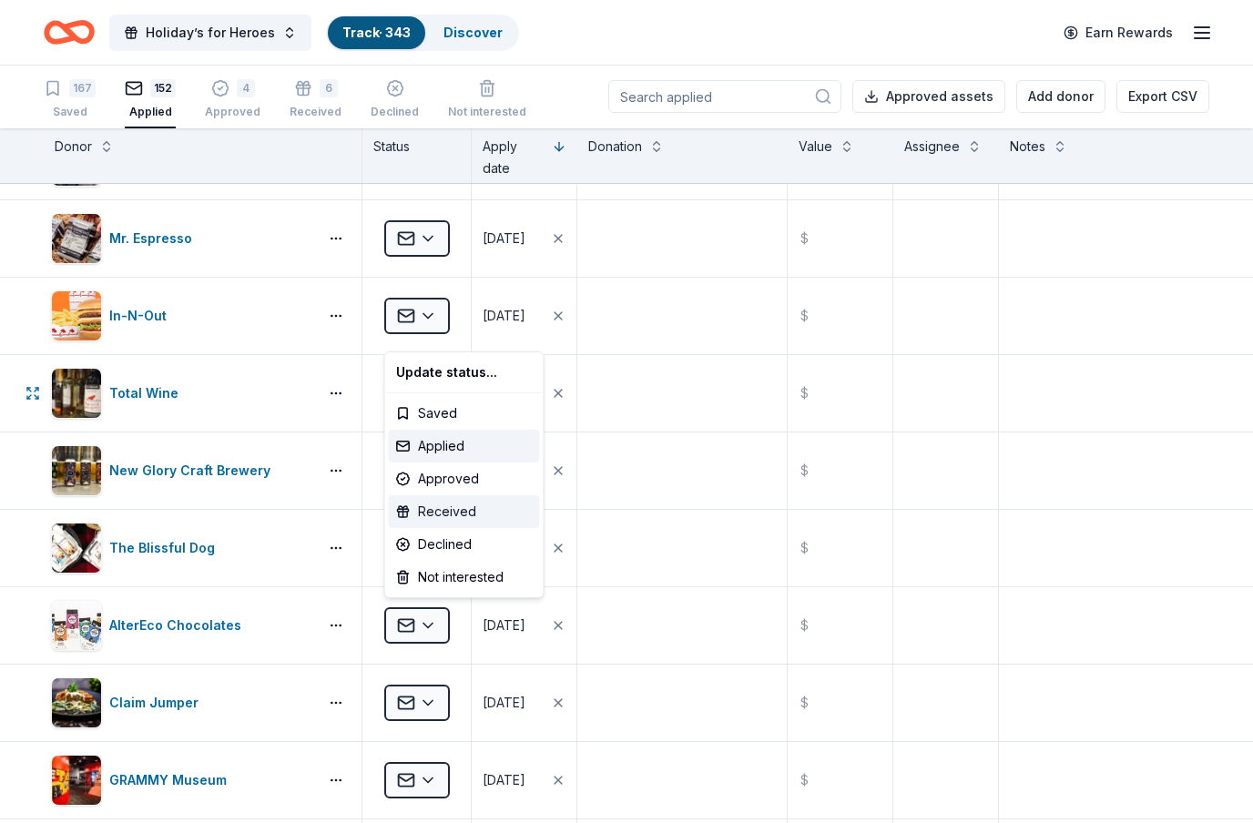
click at [482, 503] on div "Received" at bounding box center [464, 511] width 151 height 33
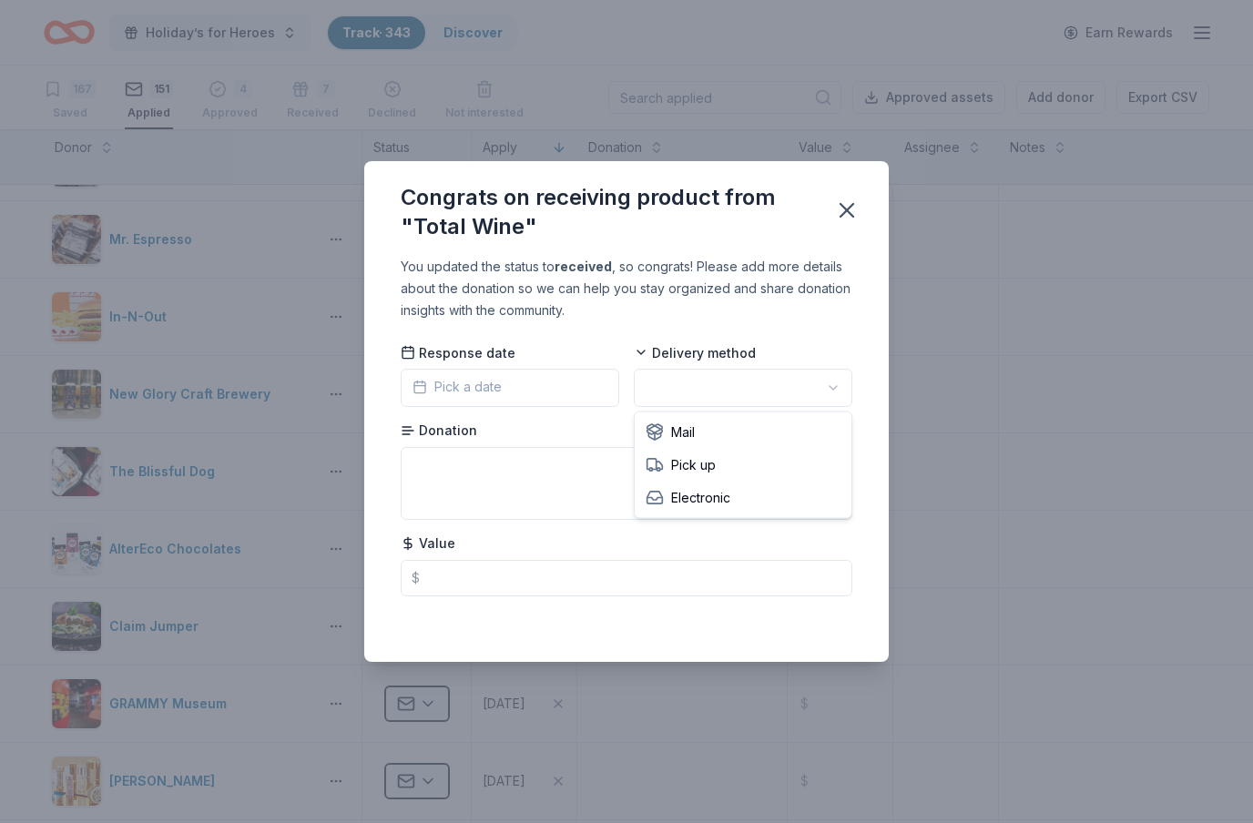
click at [698, 456] on body "Holiday’s for Heroes Track · 343 Discover Earn Rewards 167 Saved 151 Applied 4 …" at bounding box center [626, 411] width 1253 height 823
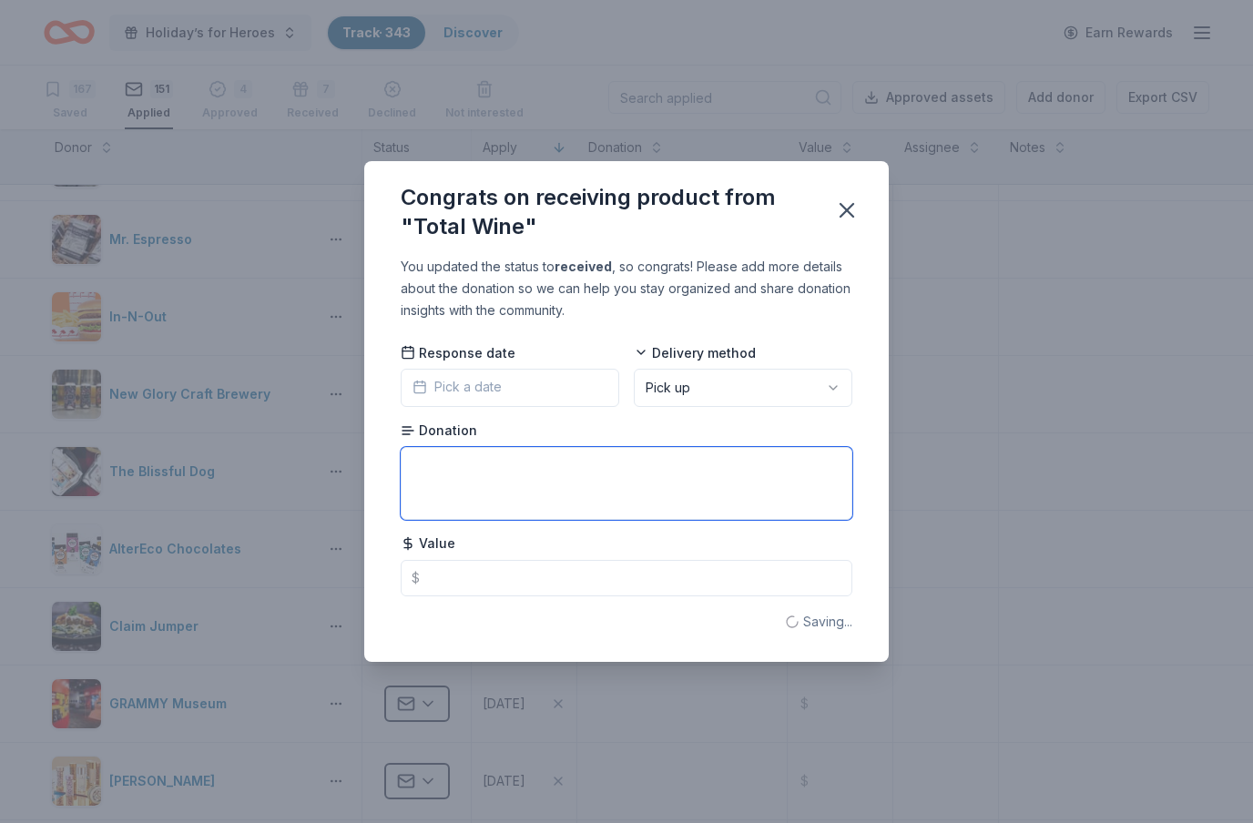
click at [703, 472] on textarea at bounding box center [627, 483] width 452 height 73
type textarea "Wine Class"
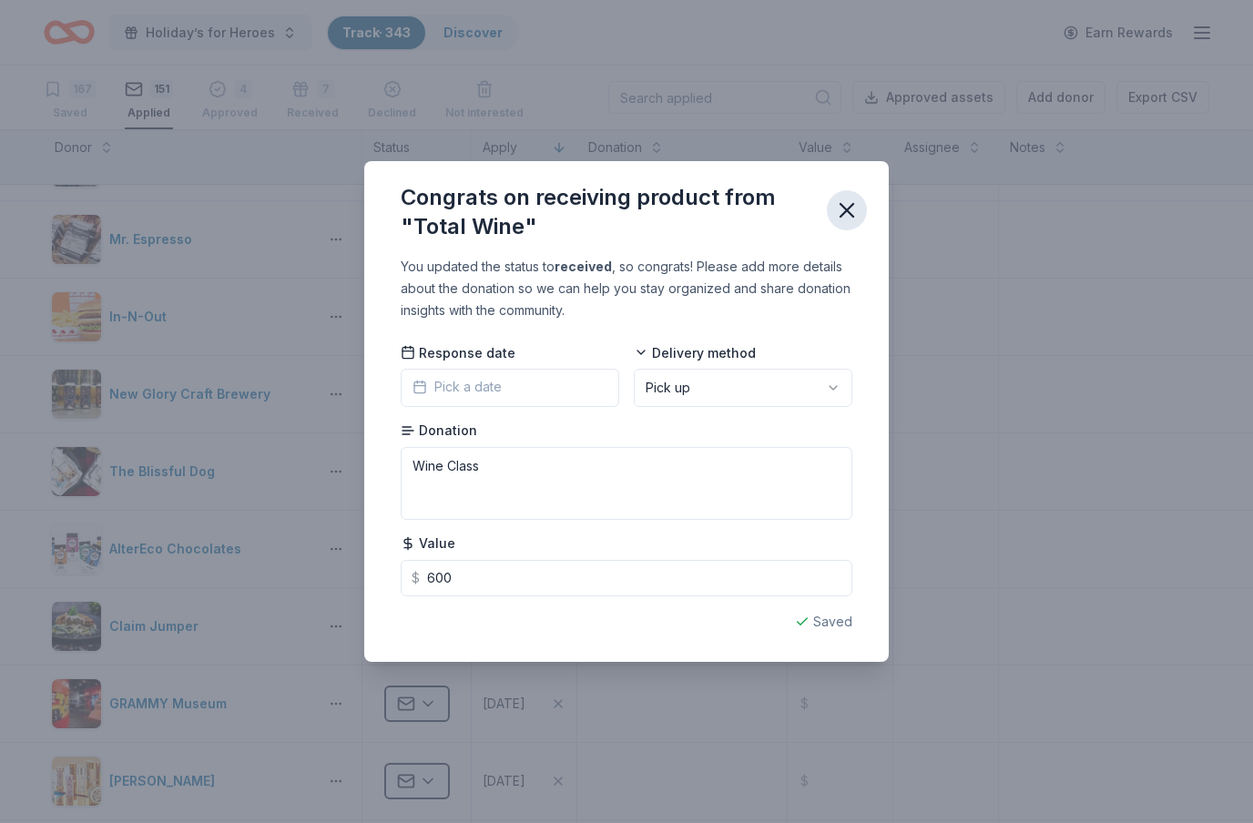
type input "600.00"
click at [849, 214] on icon "button" at bounding box center [847, 210] width 13 height 13
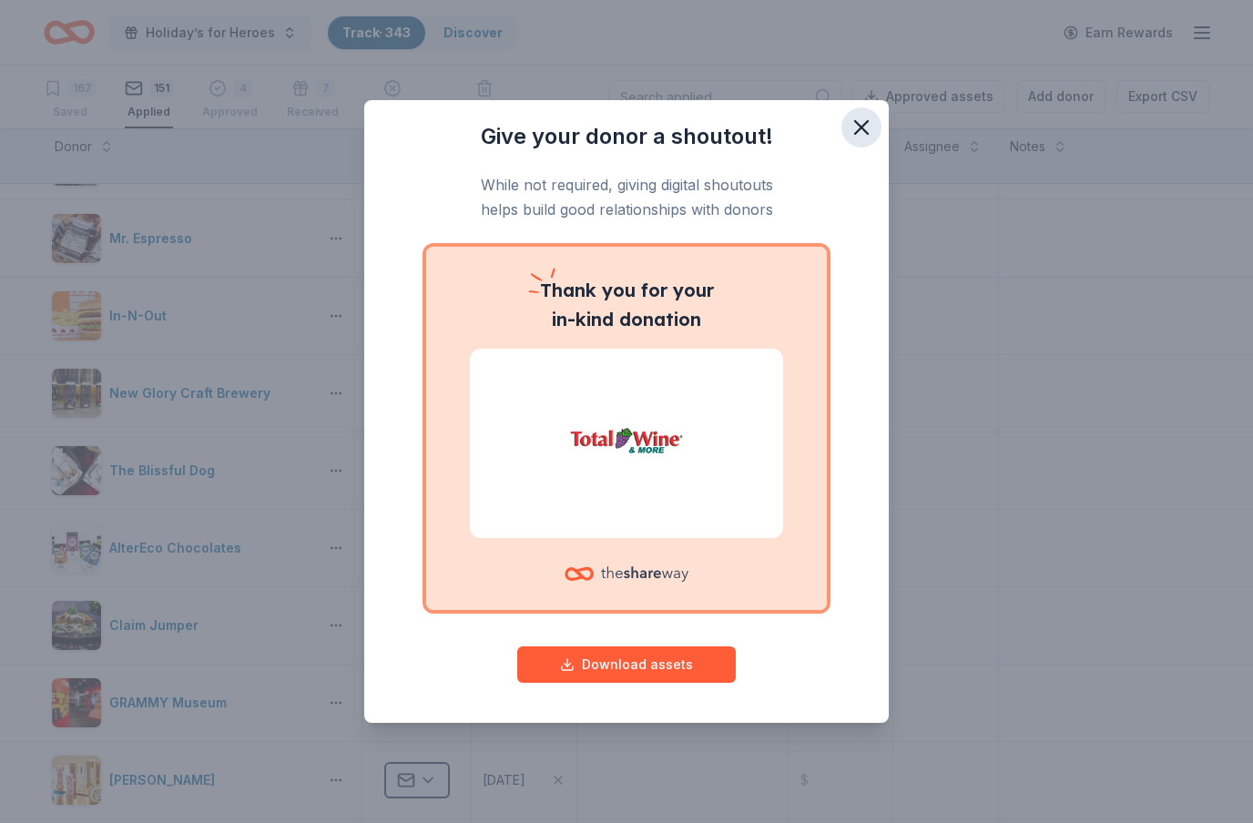
click at [867, 128] on icon "button" at bounding box center [862, 128] width 26 height 26
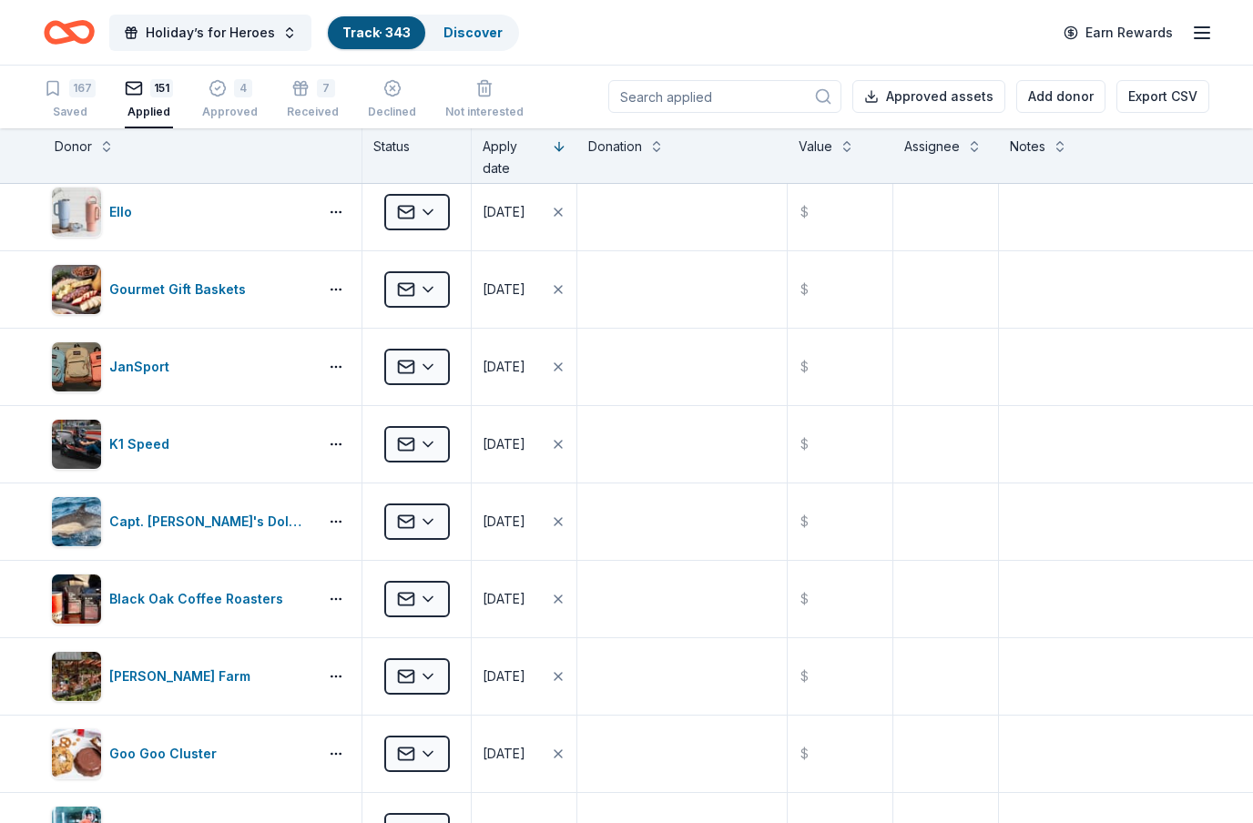
scroll to position [9850, 0]
